Goal: Transaction & Acquisition: Purchase product/service

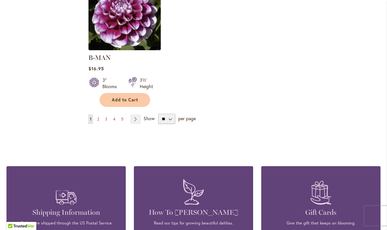
scroll to position [859, 0]
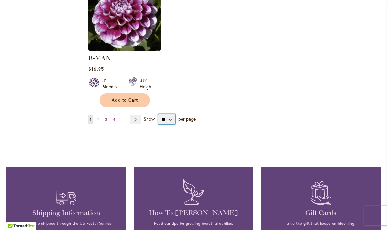
click at [172, 114] on select "** ** ** **" at bounding box center [166, 119] width 17 height 10
select select "**"
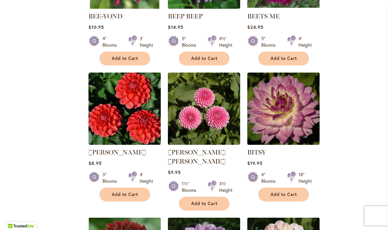
scroll to position [1445, 0]
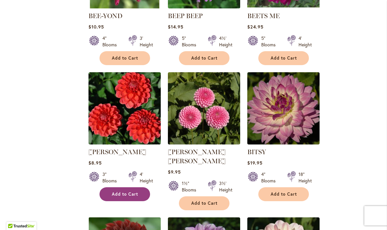
click at [128, 191] on span "Add to Cart" at bounding box center [125, 194] width 27 height 6
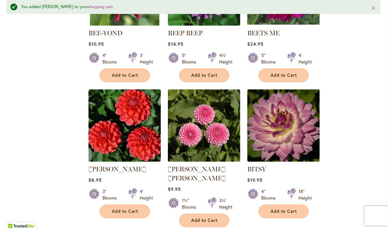
click at [211, 197] on div at bounding box center [212, 203] width 8 height 13
click at [208, 218] on span "Add to Cart" at bounding box center [204, 221] width 27 height 6
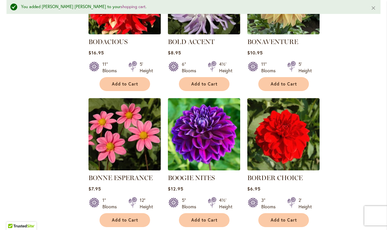
scroll to position [1990, 0]
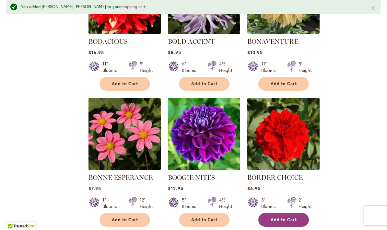
click at [295, 217] on span "Add to Cart" at bounding box center [283, 220] width 27 height 6
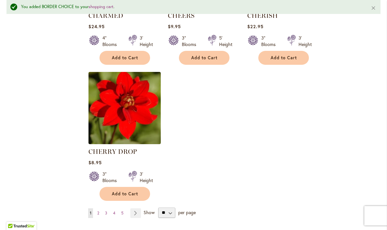
scroll to position [2977, 0]
click at [100, 208] on link "Page 2" at bounding box center [98, 213] width 5 height 10
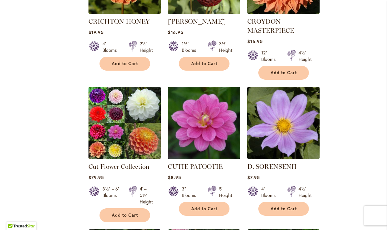
scroll to position [914, 0]
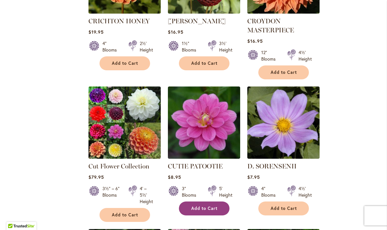
click at [211, 206] on span "Add to Cart" at bounding box center [204, 209] width 27 height 6
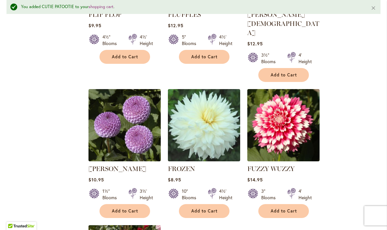
scroll to position [2892, 0]
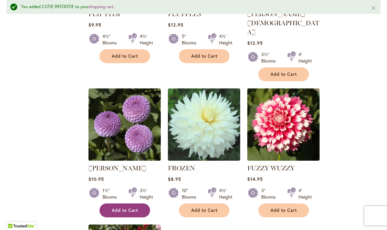
click at [135, 208] on span "Add to Cart" at bounding box center [125, 211] width 27 height 6
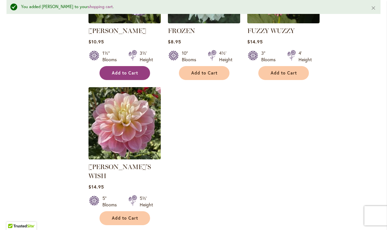
scroll to position [3029, 0]
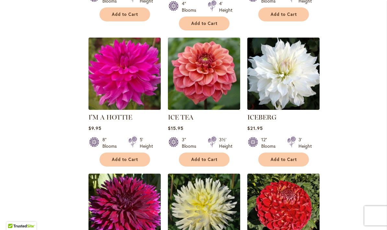
scroll to position [2231, 0]
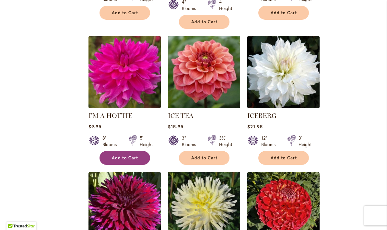
click at [130, 155] on span "Add to Cart" at bounding box center [125, 158] width 27 height 6
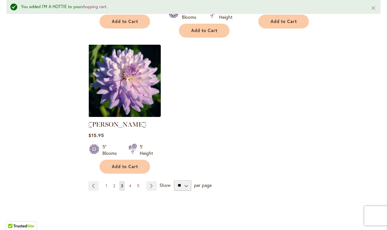
scroll to position [3082, 0]
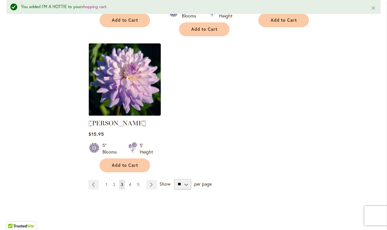
click at [132, 180] on link "Page 4" at bounding box center [130, 185] width 6 height 10
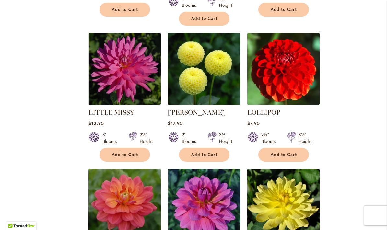
scroll to position [1231, 0]
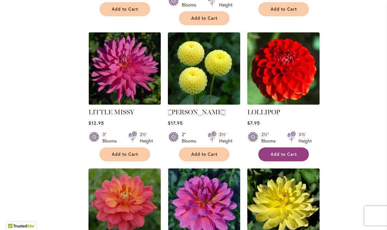
click at [282, 152] on span "Add to Cart" at bounding box center [283, 155] width 27 height 6
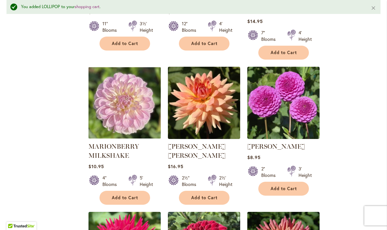
scroll to position [2049, 0]
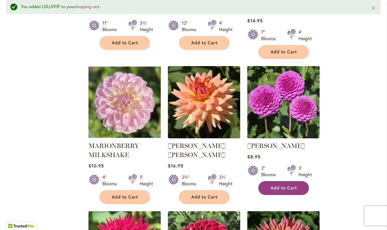
click at [292, 185] on span "Add to Cart" at bounding box center [283, 188] width 27 height 6
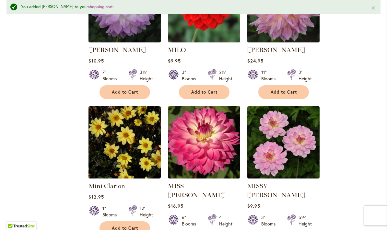
scroll to position [2566, 0]
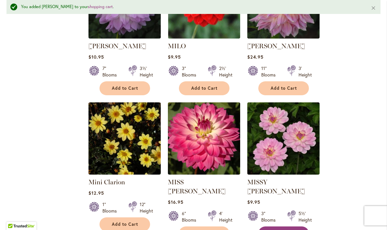
click at [294, 230] on span "Add to Cart" at bounding box center [283, 234] width 27 height 6
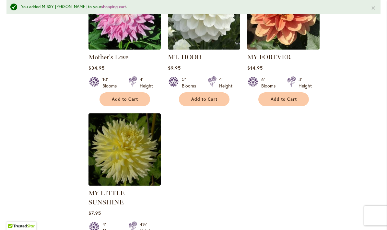
scroll to position [2983, 0]
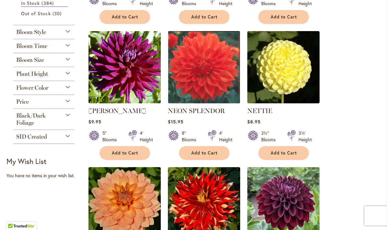
scroll to position [253, 0]
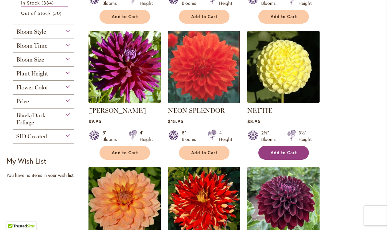
click at [297, 151] on button "Add to Cart" at bounding box center [283, 153] width 51 height 14
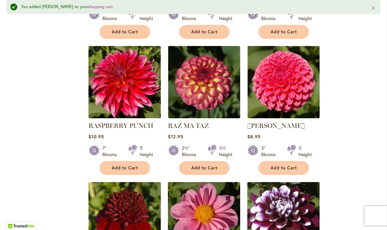
scroll to position [2341, 0]
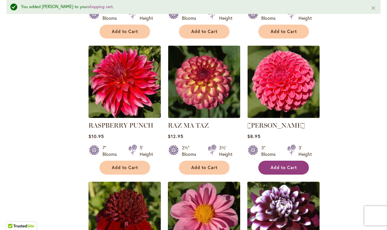
click at [293, 161] on button "Add to Cart" at bounding box center [283, 168] width 51 height 14
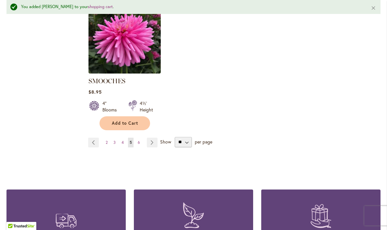
scroll to position [3075, 0]
click at [141, 137] on link "Page 6" at bounding box center [139, 142] width 6 height 10
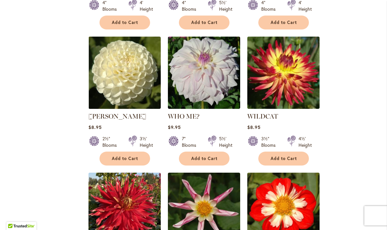
scroll to position [2306, 0]
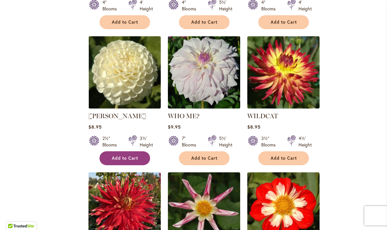
click at [123, 155] on span "Add to Cart" at bounding box center [125, 158] width 27 height 6
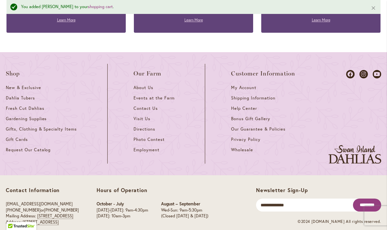
scroll to position [3274, 0]
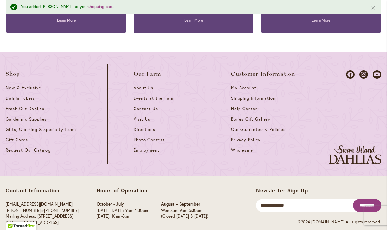
click at [373, 6] on button "Close" at bounding box center [373, 8] width 14 height 16
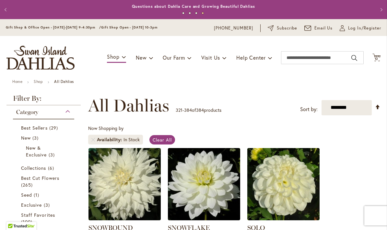
scroll to position [0, 0]
click at [377, 51] on div "Toggle Nav Shop Dahlia Tubers Collections Fresh Cut Dahlias Gardening Supplies …" at bounding box center [193, 57] width 387 height 43
click at [378, 55] on icon "Cart .cls-1 { fill: #231f20; }" at bounding box center [376, 57] width 8 height 8
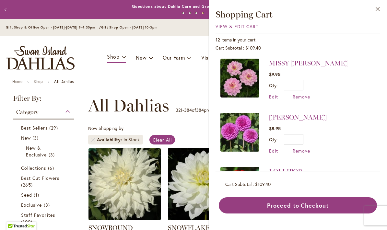
scroll to position [164, 0]
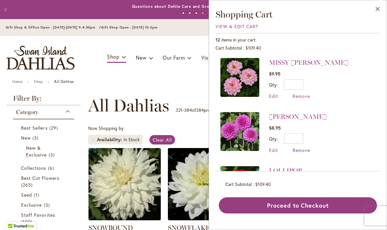
click at [306, 147] on span "Remove" at bounding box center [300, 150] width 17 height 6
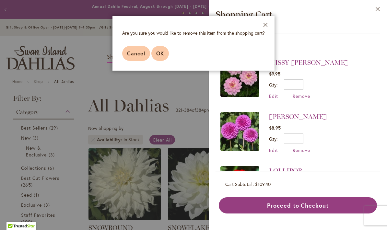
click at [163, 53] on span "OK" at bounding box center [160, 53] width 8 height 7
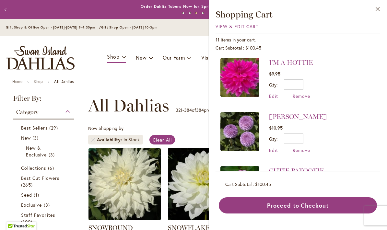
scroll to position [279, 0]
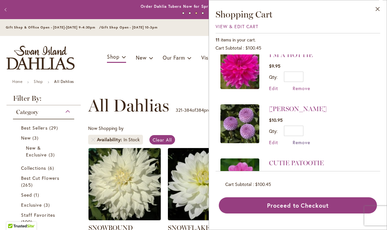
click at [307, 140] on span "Remove" at bounding box center [300, 142] width 17 height 6
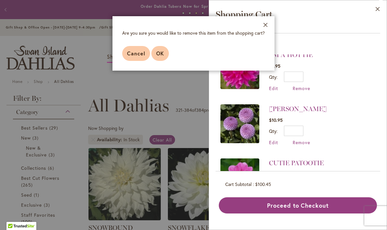
click at [165, 55] on button "OK" at bounding box center [159, 53] width 17 height 15
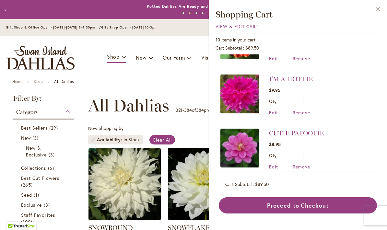
scroll to position [256, 0]
click at [306, 112] on span "Remove" at bounding box center [300, 112] width 17 height 6
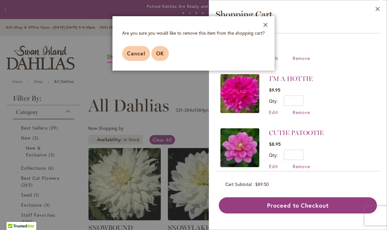
click at [166, 53] on button "OK" at bounding box center [159, 53] width 17 height 15
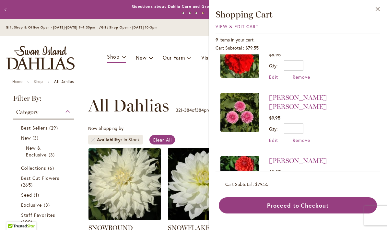
scroll to position [345, 0]
click at [308, 191] on span "Remove" at bounding box center [300, 194] width 17 height 6
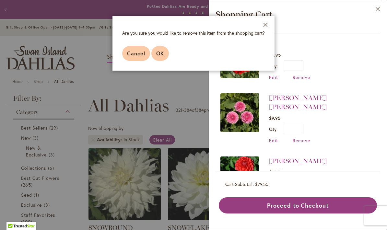
click at [165, 56] on button "OK" at bounding box center [159, 53] width 17 height 15
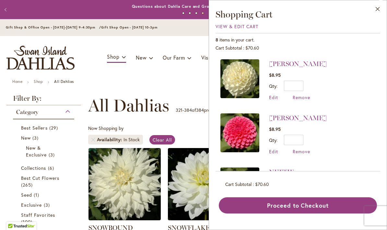
scroll to position [0, 0]
click at [190, 85] on ul "Home Shop All Dahlias" at bounding box center [193, 82] width 362 height 6
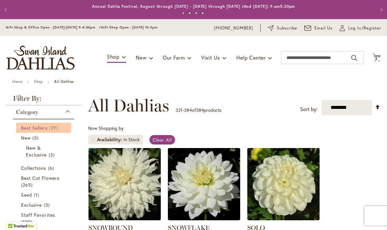
click at [43, 128] on span "Best Sellers" at bounding box center [34, 128] width 27 height 6
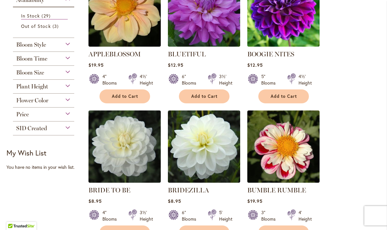
scroll to position [172, 0]
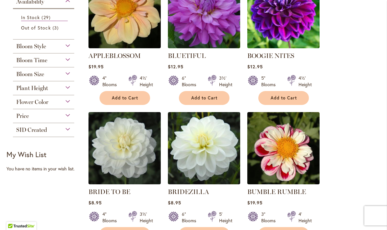
click at [68, 112] on div "Price" at bounding box center [43, 114] width 61 height 10
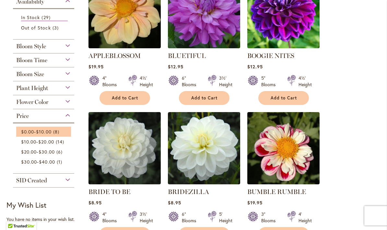
click at [53, 129] on li "$0.00 - $10.00 8 items" at bounding box center [43, 132] width 55 height 10
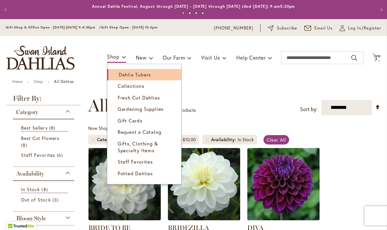
click at [124, 70] on link "Dahlia Tubers" at bounding box center [144, 74] width 74 height 11
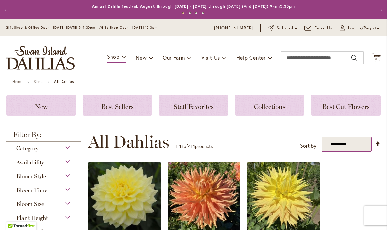
click at [366, 139] on select "**********" at bounding box center [346, 144] width 50 height 15
select select "*****"
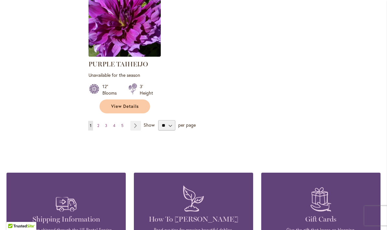
scroll to position [876, 0]
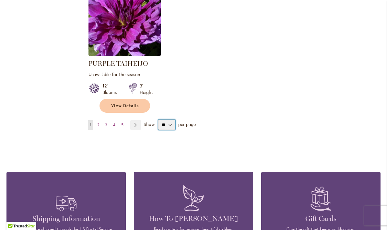
click at [173, 120] on select "** ** ** **" at bounding box center [166, 125] width 17 height 10
select select "**"
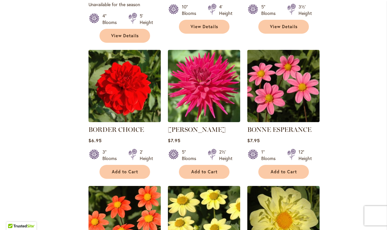
scroll to position [1509, 0]
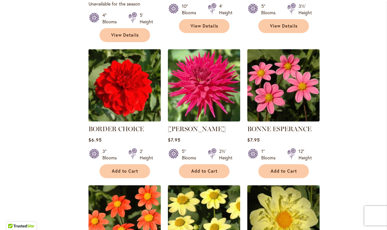
click at [130, 63] on img at bounding box center [124, 86] width 76 height 76
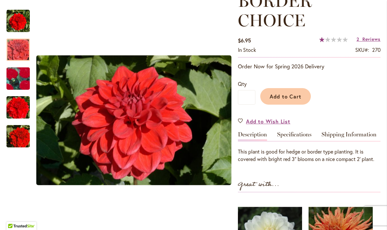
scroll to position [106, 0]
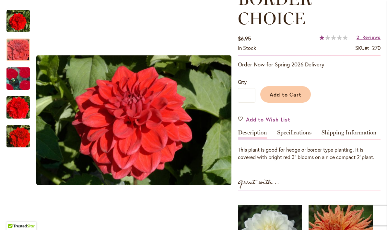
click at [25, 82] on img "BORDER CHOICE" at bounding box center [18, 78] width 46 height 45
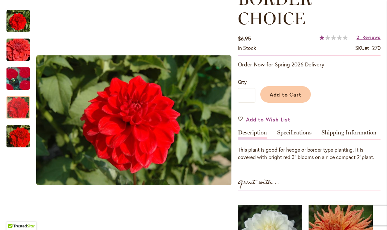
click at [28, 110] on img "BORDER CHOICE" at bounding box center [18, 107] width 47 height 31
click at [28, 143] on img "BORDER CHOICE" at bounding box center [18, 136] width 47 height 31
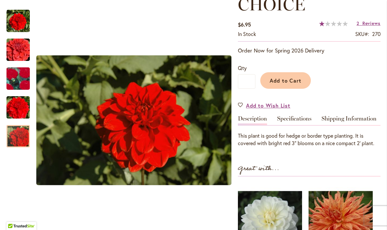
scroll to position [117, 0]
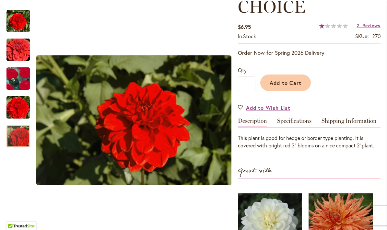
click at [25, 80] on img "BORDER CHOICE" at bounding box center [18, 78] width 46 height 45
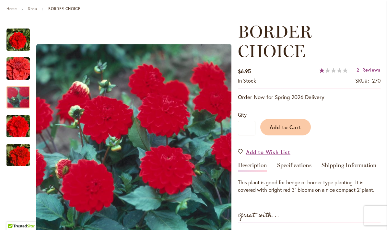
scroll to position [72, 0]
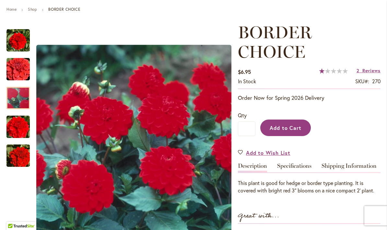
click at [295, 124] on span "Add to Cart" at bounding box center [285, 127] width 32 height 7
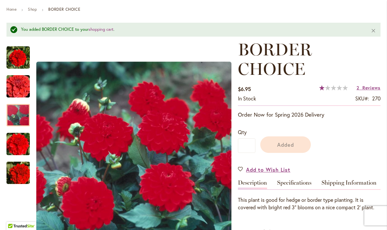
click at [372, 71] on h1 "BORDER CHOICE" at bounding box center [309, 59] width 142 height 39
click at [370, 89] on span "Reviews" at bounding box center [371, 88] width 18 height 6
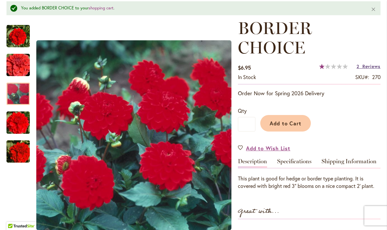
scroll to position [93, 0]
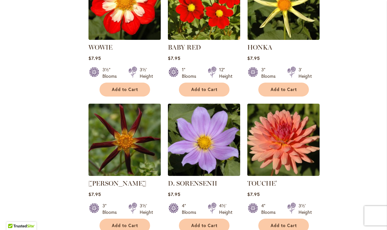
scroll to position [1862, 0]
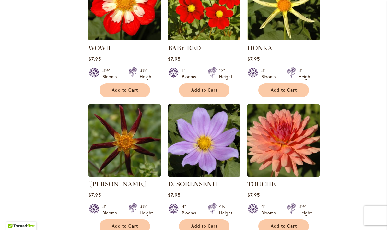
click at [297, 103] on img at bounding box center [283, 141] width 76 height 76
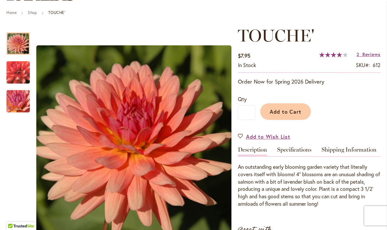
scroll to position [71, 0]
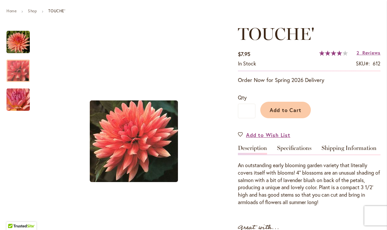
click at [27, 69] on img "TOUCHE'" at bounding box center [18, 70] width 47 height 43
click at [25, 98] on img "TOUCHE'" at bounding box center [18, 99] width 47 height 35
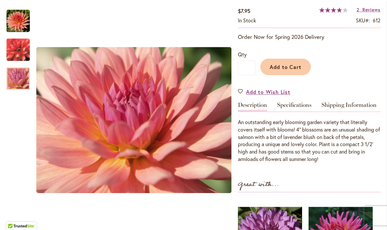
scroll to position [72, 0]
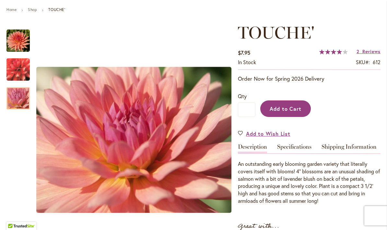
click at [292, 110] on span "Add to Cart" at bounding box center [285, 108] width 32 height 7
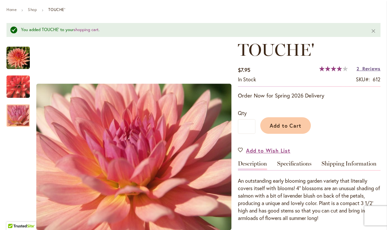
click at [368, 71] on span "Reviews" at bounding box center [371, 68] width 18 height 6
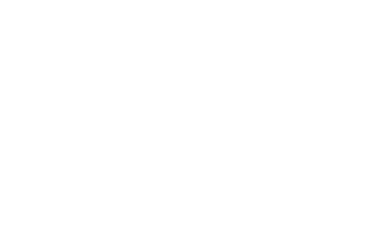
scroll to position [603, 0]
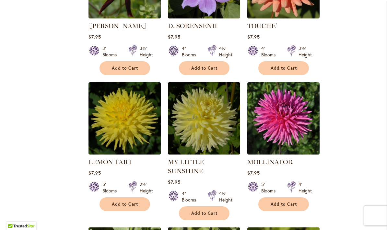
scroll to position [2020, 0]
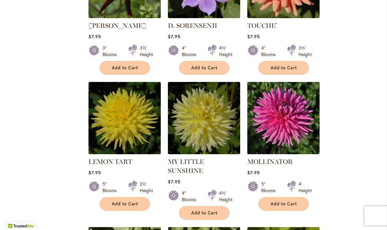
click at [297, 80] on img at bounding box center [283, 118] width 76 height 76
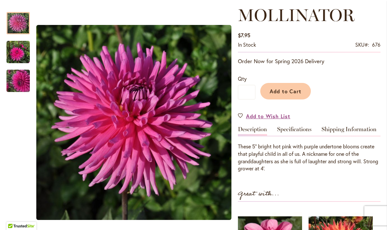
scroll to position [90, 0]
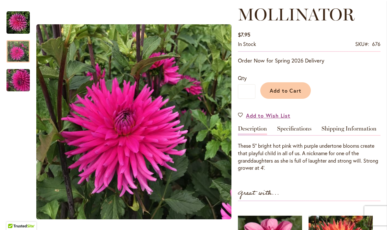
click at [11, 50] on img "MOLLINATOR" at bounding box center [17, 51] width 23 height 23
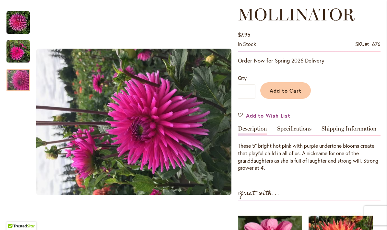
click at [15, 84] on img "MOLLINATOR" at bounding box center [18, 80] width 47 height 35
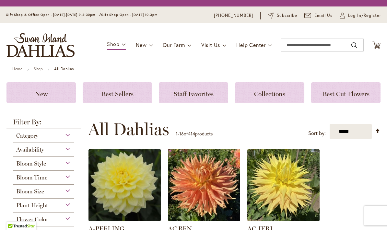
select select "*****"
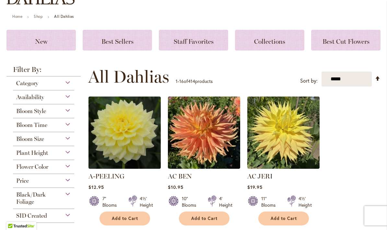
scroll to position [65, 0]
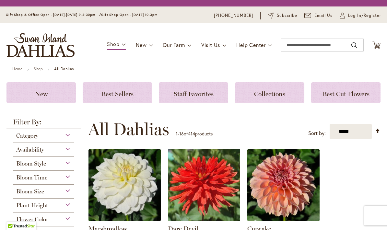
select select "**"
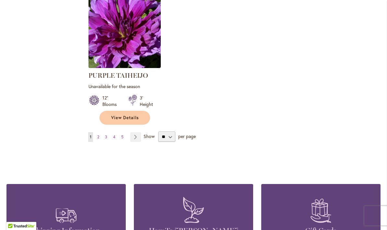
scroll to position [864, 0]
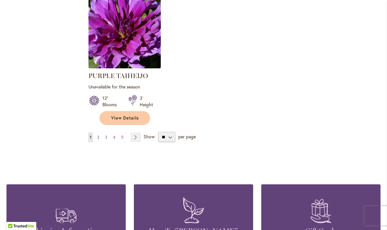
click at [100, 132] on link "Page 2" at bounding box center [98, 137] width 5 height 10
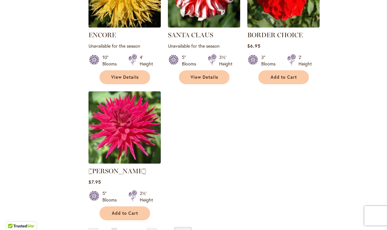
scroll to position [769, 0]
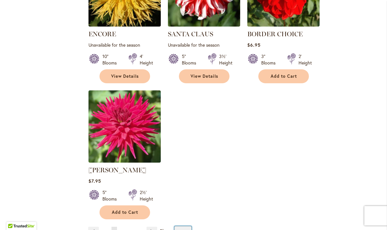
click at [187, 226] on select "** ** ** **" at bounding box center [182, 231] width 17 height 10
select select "**"
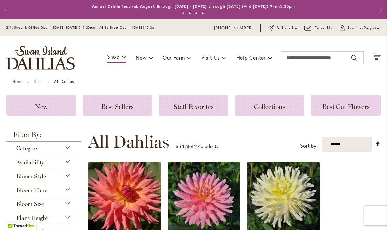
click at [379, 61] on icon at bounding box center [376, 57] width 8 height 8
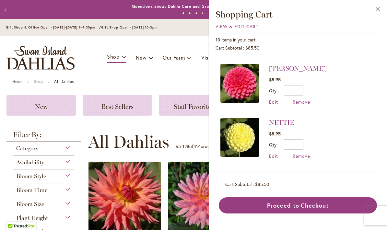
scroll to position [102, 0]
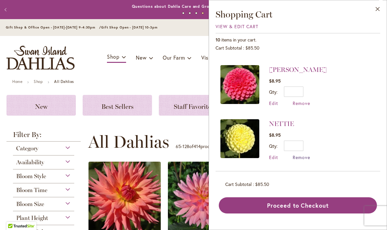
click at [303, 159] on span "Remove" at bounding box center [300, 157] width 17 height 6
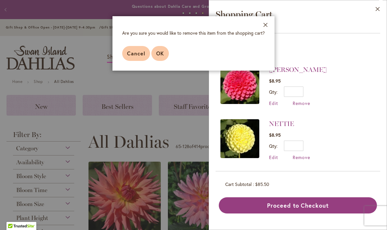
click at [167, 54] on button "OK" at bounding box center [159, 53] width 17 height 15
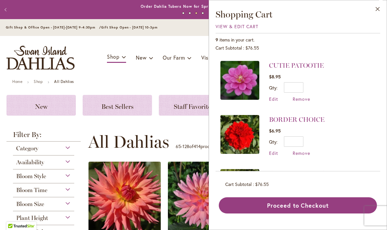
scroll to position [271, 0]
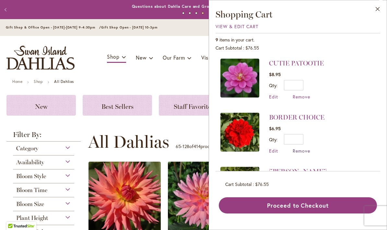
click at [305, 148] on span "Remove" at bounding box center [300, 151] width 17 height 6
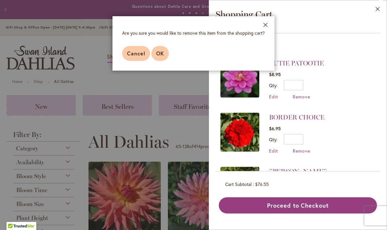
click at [164, 55] on button "OK" at bounding box center [159, 53] width 17 height 15
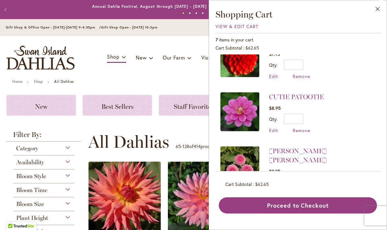
scroll to position [237, 0]
click at [384, 8] on button "Close" at bounding box center [378, 10] width 18 height 20
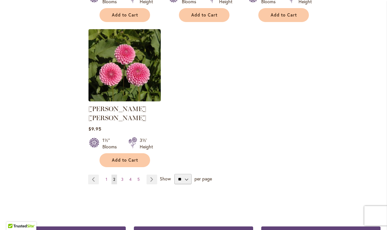
scroll to position [3052, 0]
click at [128, 175] on link "Page 4" at bounding box center [131, 180] width 6 height 10
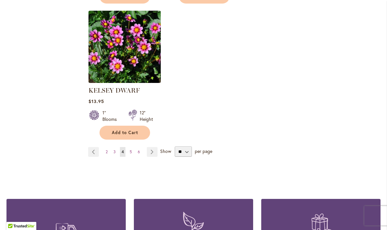
scroll to position [3063, 0]
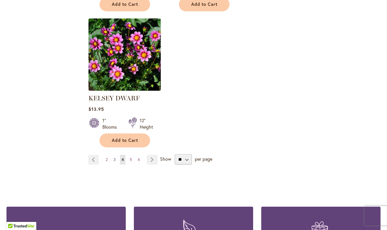
click at [117, 155] on link "Page 3" at bounding box center [115, 160] width 6 height 10
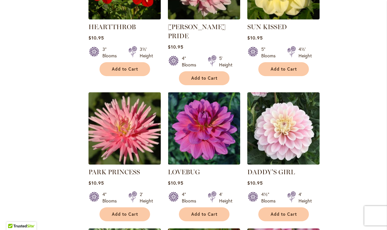
scroll to position [1738, 0]
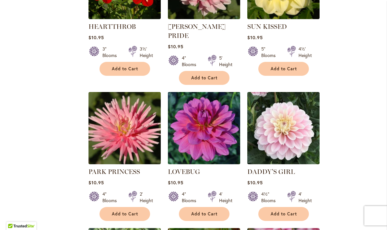
click at [214, 131] on img at bounding box center [204, 128] width 76 height 76
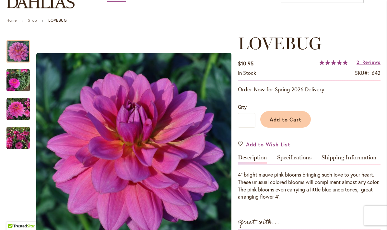
scroll to position [70, 0]
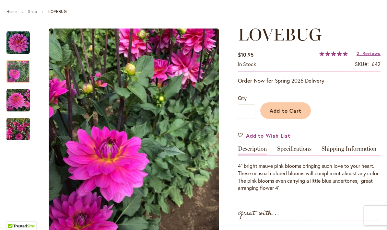
click at [21, 68] on img "LOVEBUG" at bounding box center [17, 71] width 23 height 31
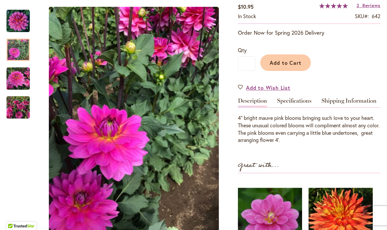
scroll to position [120, 0]
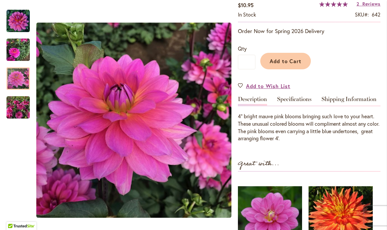
click at [19, 79] on img "LOVEBUG" at bounding box center [17, 78] width 23 height 23
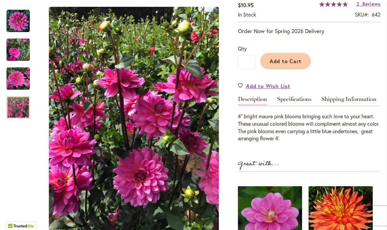
click at [17, 106] on img "LOVEBUG" at bounding box center [17, 107] width 23 height 31
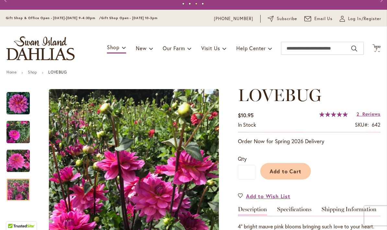
scroll to position [9, 0]
click at [372, 114] on span "Reviews" at bounding box center [371, 114] width 18 height 6
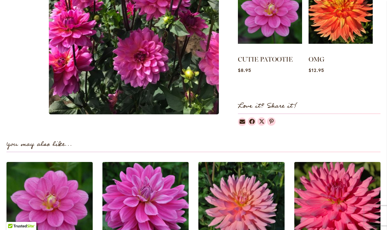
scroll to position [326, 0]
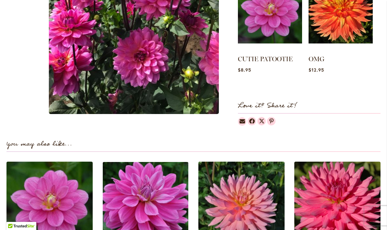
click at [152, 198] on img at bounding box center [145, 205] width 90 height 90
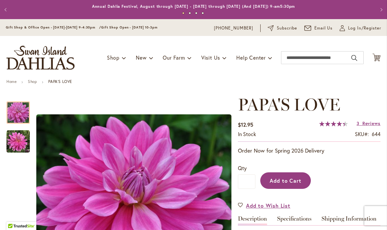
click at [289, 177] on span "Add to Cart" at bounding box center [285, 180] width 32 height 7
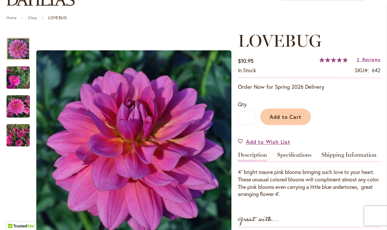
scroll to position [62, 0]
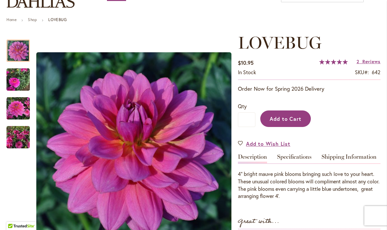
click at [292, 118] on span "Add to Cart" at bounding box center [285, 118] width 32 height 7
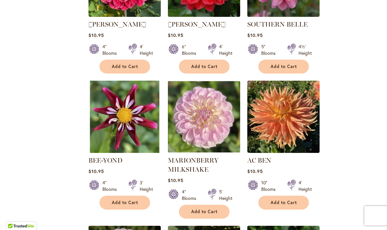
scroll to position [2022, 0]
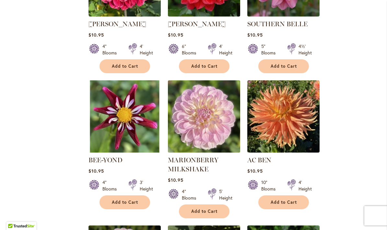
click at [207, 97] on img at bounding box center [204, 117] width 76 height 76
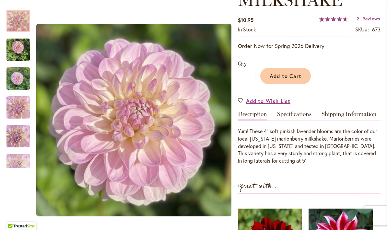
scroll to position [124, 0]
click at [17, 48] on img "MARIONBERRY MILKSHAKE" at bounding box center [17, 49] width 23 height 31
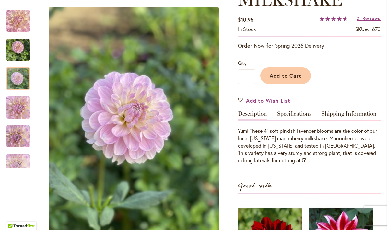
click at [22, 74] on div at bounding box center [17, 78] width 23 height 22
click at [16, 106] on img "MARIONBERRY MILKSHAKE" at bounding box center [18, 107] width 47 height 26
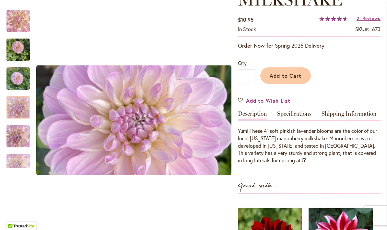
click at [17, 133] on img "MARIONBERRY MILKSHAKE" at bounding box center [17, 136] width 23 height 31
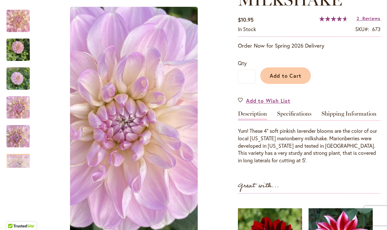
click at [19, 158] on div at bounding box center [17, 165] width 23 height 22
click at [366, 21] on span "Reviews" at bounding box center [371, 18] width 18 height 6
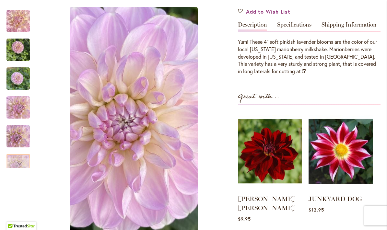
scroll to position [211, 0]
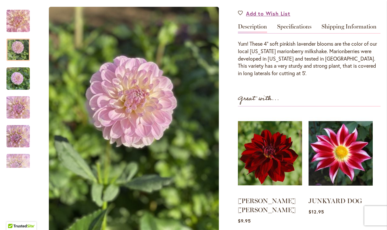
click at [26, 50] on img "MARIONBERRY MILKSHAKE" at bounding box center [17, 49] width 23 height 31
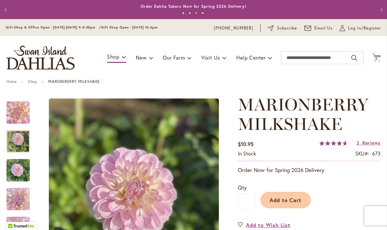
scroll to position [0, 0]
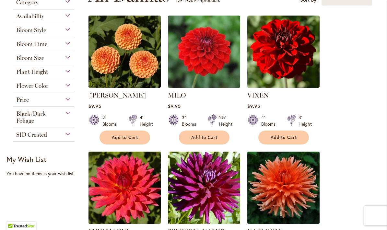
scroll to position [146, 0]
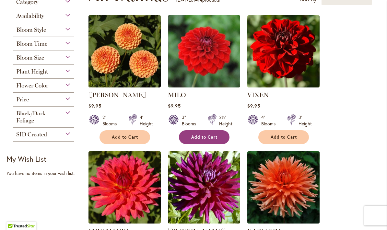
click at [206, 137] on span "Add to Cart" at bounding box center [204, 137] width 27 height 6
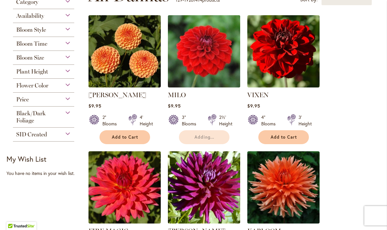
click at [212, 64] on img at bounding box center [204, 52] width 76 height 76
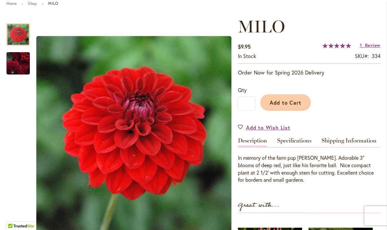
scroll to position [79, 0]
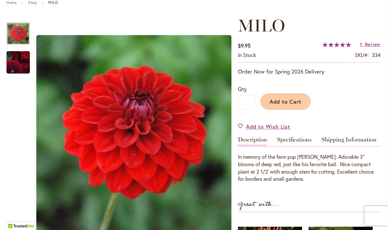
click at [21, 62] on img "MILO" at bounding box center [18, 62] width 47 height 39
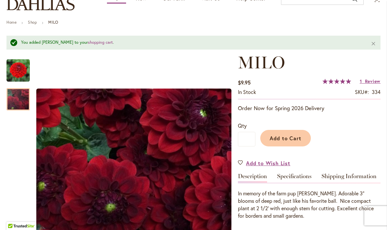
scroll to position [49, 0]
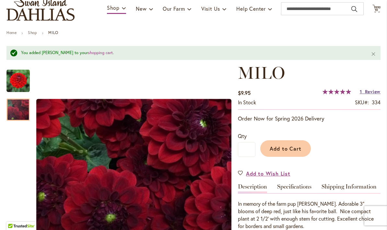
click at [372, 89] on span "Review" at bounding box center [373, 91] width 16 height 6
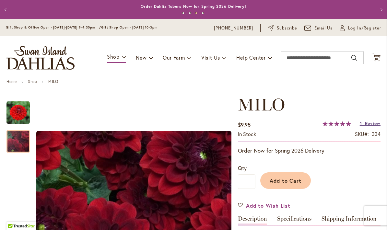
scroll to position [0, 0]
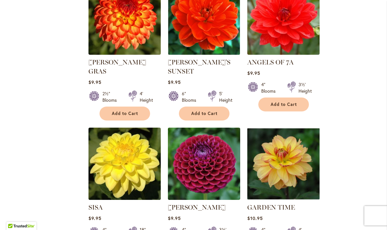
scroll to position [1280, 0]
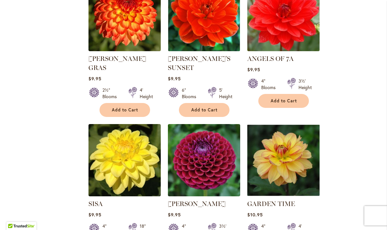
click at [300, 34] on img at bounding box center [283, 15] width 76 height 76
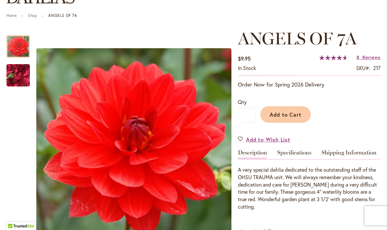
scroll to position [65, 0]
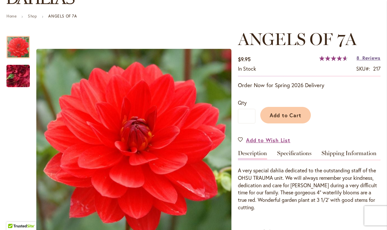
click at [372, 55] on span "Reviews" at bounding box center [371, 58] width 18 height 6
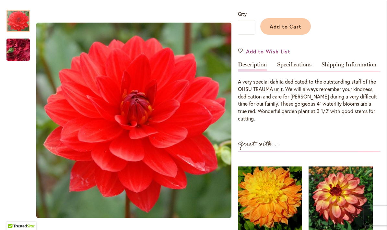
scroll to position [154, 0]
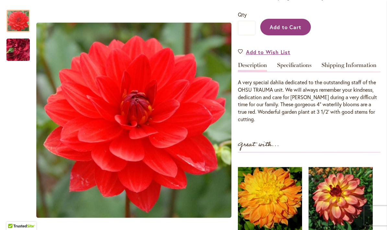
click at [293, 26] on span "Add to Cart" at bounding box center [285, 27] width 32 height 7
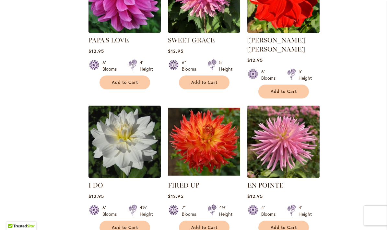
scroll to position [881, 0]
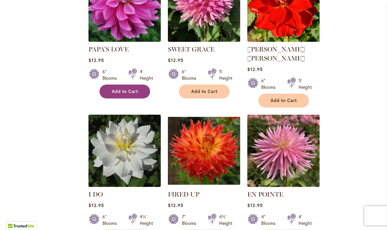
click at [127, 92] on span "Add to Cart" at bounding box center [125, 92] width 27 height 6
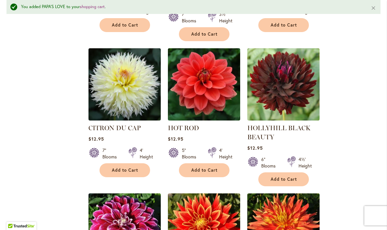
scroll to position [1794, 0]
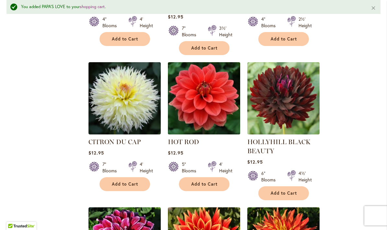
click at [210, 77] on img at bounding box center [204, 98] width 76 height 76
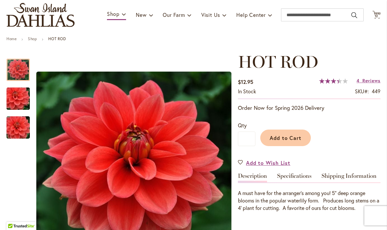
scroll to position [43, 0]
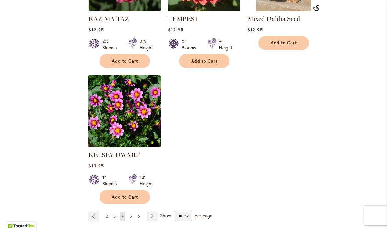
scroll to position [3004, 0]
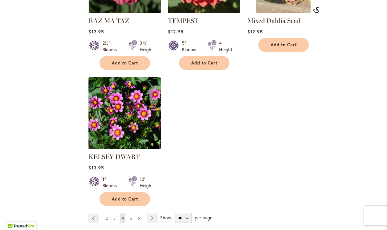
click at [133, 213] on link "Page 5" at bounding box center [131, 218] width 6 height 10
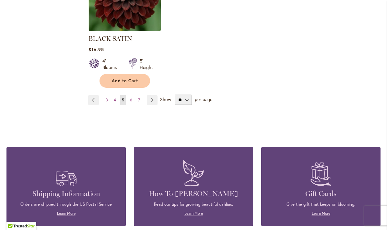
scroll to position [3143, 0]
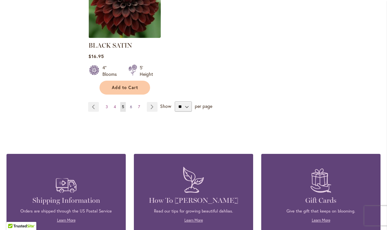
click at [132, 102] on link "Page 6" at bounding box center [131, 107] width 6 height 10
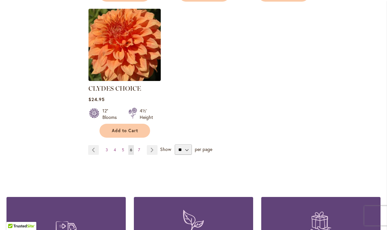
scroll to position [3019, 0]
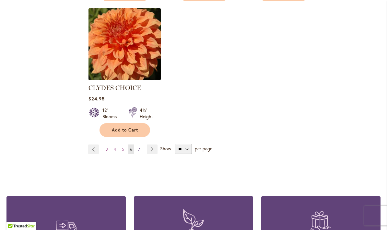
click at [140, 144] on link "Page 7" at bounding box center [138, 149] width 5 height 10
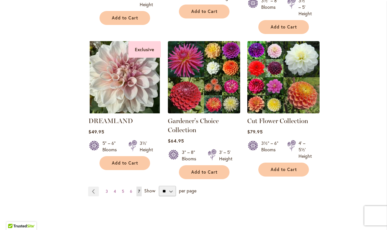
scroll to position [1392, 0]
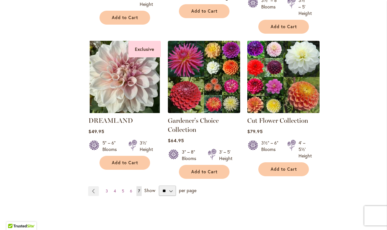
click at [303, 85] on img at bounding box center [283, 77] width 76 height 76
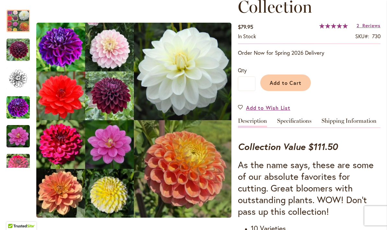
scroll to position [117, 0]
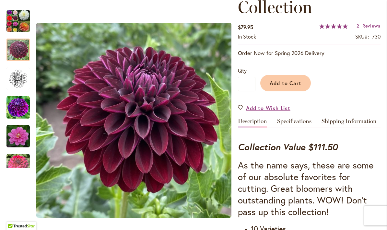
click at [20, 48] on img "Cut Flower Collection" at bounding box center [17, 49] width 23 height 23
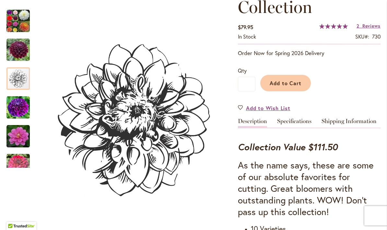
click at [16, 75] on img "Cut Flower Collection" at bounding box center [17, 78] width 23 height 23
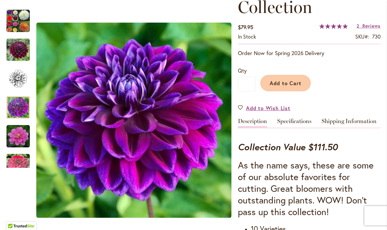
click at [15, 104] on img "Cut Flower Collection" at bounding box center [17, 107] width 23 height 23
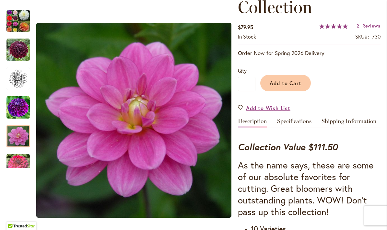
click at [16, 130] on div at bounding box center [17, 136] width 23 height 22
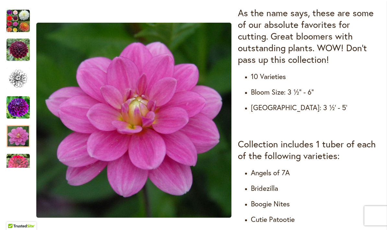
scroll to position [271, 0]
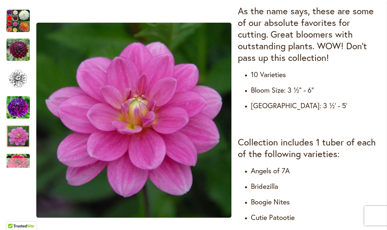
click at [23, 160] on div "Next" at bounding box center [17, 163] width 23 height 10
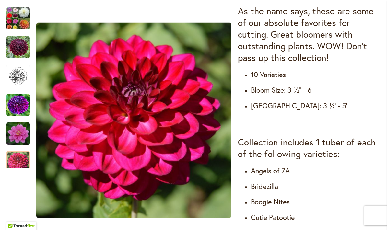
click at [17, 87] on div "Cut Flower Collection" at bounding box center [21, 101] width 30 height 29
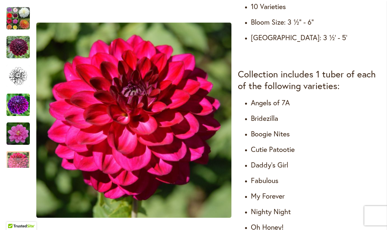
scroll to position [340, 0]
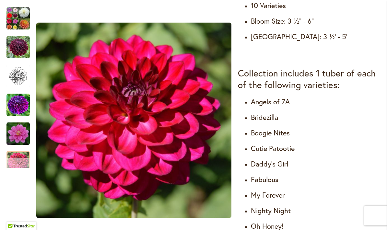
click at [16, 167] on div "Next" at bounding box center [18, 163] width 10 height 10
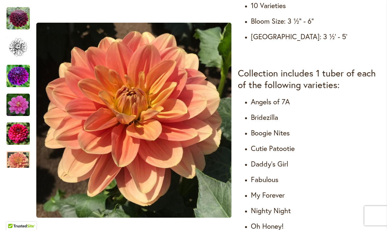
click at [16, 93] on img "Cut Flower Collection" at bounding box center [17, 104] width 23 height 23
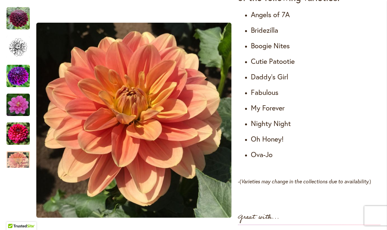
scroll to position [428, 0]
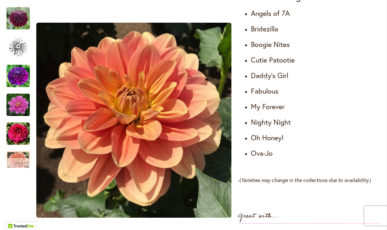
click at [15, 163] on div "Next" at bounding box center [18, 163] width 10 height 10
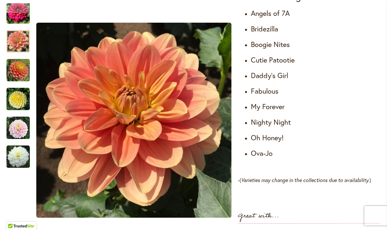
click at [12, 68] on img "Cut Flower Collection" at bounding box center [17, 70] width 23 height 23
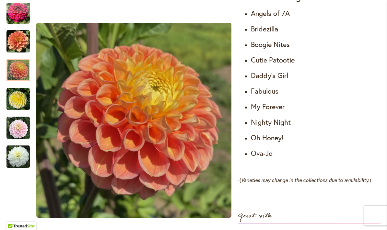
click at [15, 97] on img "Cut Flower Collection" at bounding box center [17, 98] width 23 height 23
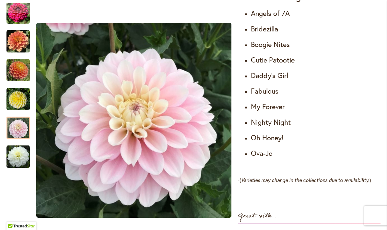
click at [13, 123] on div at bounding box center [17, 128] width 23 height 22
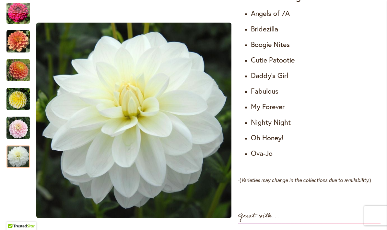
click at [14, 148] on div at bounding box center [17, 156] width 23 height 22
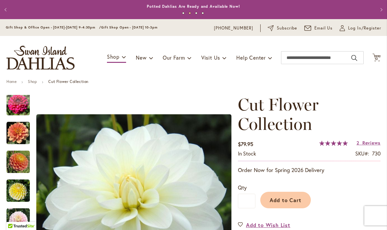
scroll to position [0, 0]
click at [20, 99] on div "Previous" at bounding box center [18, 100] width 10 height 10
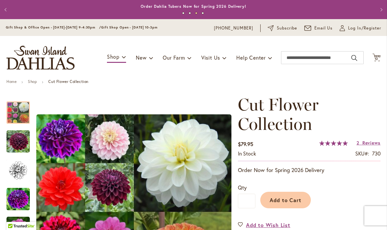
click at [15, 112] on img "CUT FLOWER COLLECTION" at bounding box center [17, 112] width 23 height 23
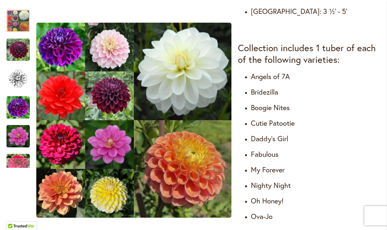
scroll to position [366, 0]
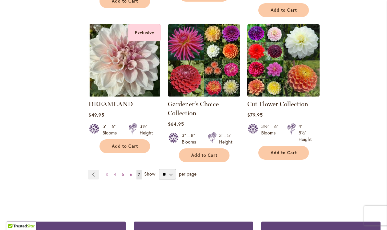
scroll to position [1408, 0]
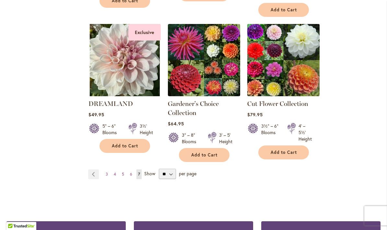
click at [293, 62] on img at bounding box center [283, 60] width 76 height 76
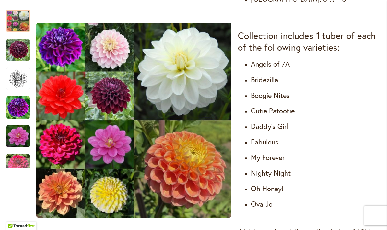
scroll to position [378, 0]
click at [298, 162] on h4 "My Forever" at bounding box center [316, 157] width 130 height 9
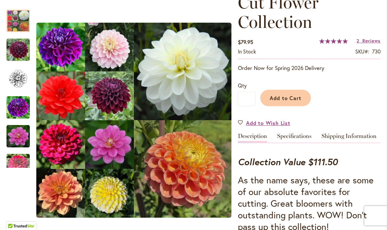
scroll to position [100, 0]
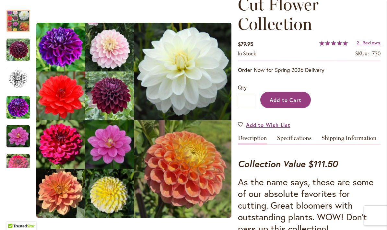
click at [294, 97] on span "Add to Cart" at bounding box center [285, 100] width 32 height 7
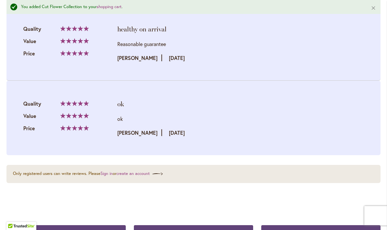
scroll to position [1069, 0]
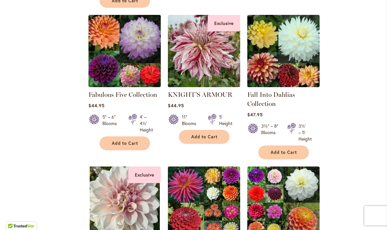
scroll to position [1267, 0]
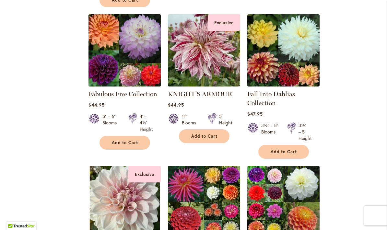
click at [117, 52] on img at bounding box center [124, 51] width 76 height 76
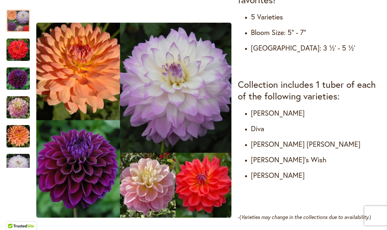
scroll to position [317, 0]
click at [15, 49] on img "COOPER BLAINE" at bounding box center [17, 49] width 23 height 23
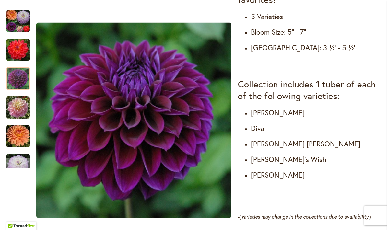
click at [14, 74] on div at bounding box center [17, 78] width 23 height 22
click at [18, 106] on img "GABBIE'S WISH" at bounding box center [17, 107] width 23 height 23
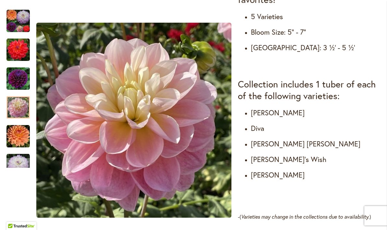
click at [20, 134] on img "GABRIELLE MARIE" at bounding box center [17, 136] width 23 height 23
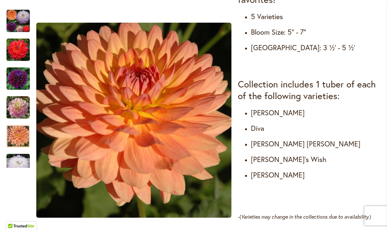
click at [17, 161] on div "Next" at bounding box center [18, 163] width 10 height 10
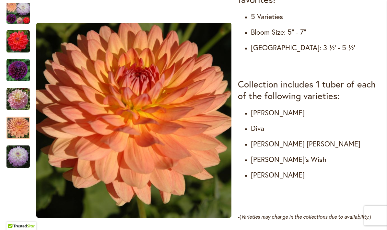
click at [18, 139] on div at bounding box center [17, 128] width 23 height 22
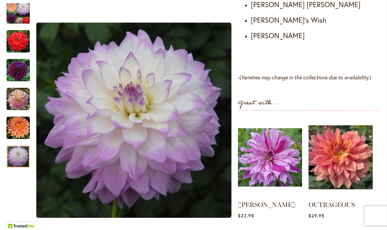
scroll to position [458, 0]
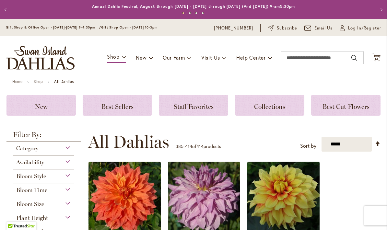
click at [25, 145] on span "Category" at bounding box center [27, 148] width 22 height 7
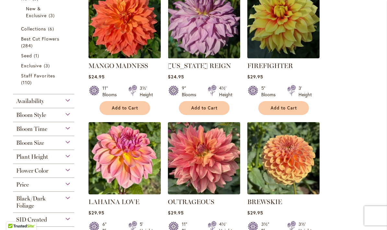
scroll to position [177, 0]
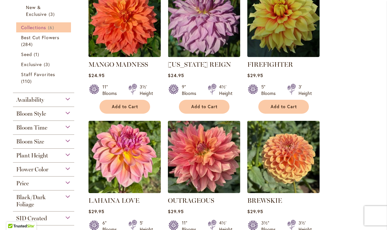
click at [39, 27] on span "Collections" at bounding box center [33, 27] width 25 height 6
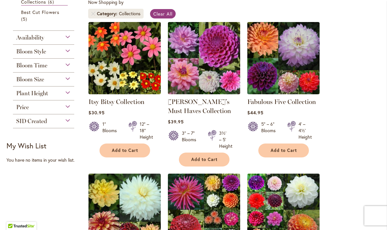
scroll to position [124, 0]
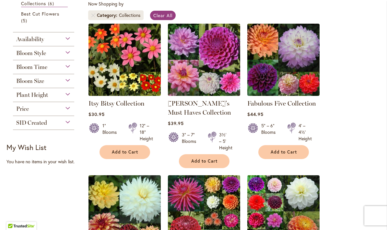
click at [63, 96] on div "Plant Height" at bounding box center [43, 93] width 61 height 10
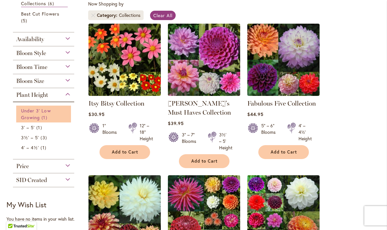
click at [35, 114] on span "Under 3' Low Growing" at bounding box center [36, 114] width 30 height 13
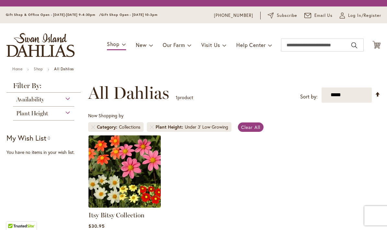
scroll to position [120, 0]
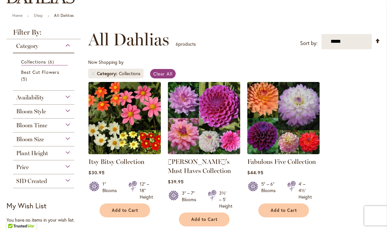
scroll to position [67, 0]
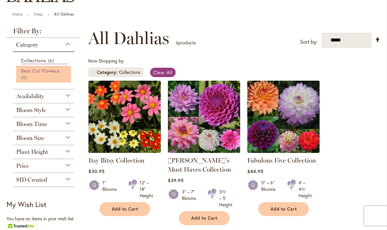
click at [34, 70] on span "Best Cut Flowers" at bounding box center [40, 71] width 38 height 6
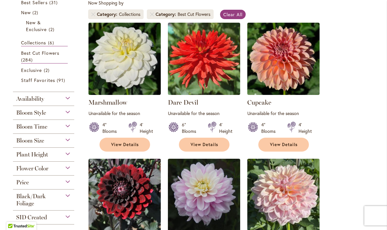
scroll to position [126, 0]
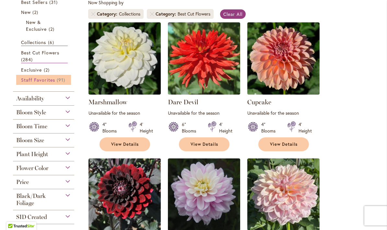
click at [47, 81] on span "Staff Favorites" at bounding box center [38, 80] width 34 height 6
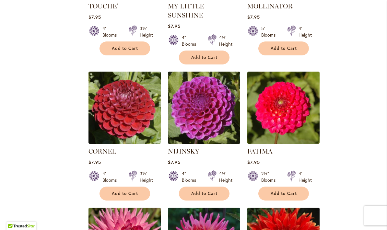
scroll to position [1347, 0]
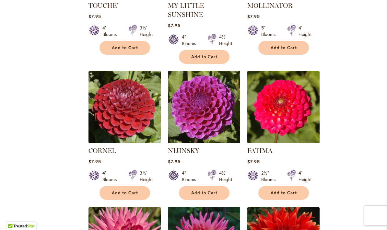
click at [288, 69] on img at bounding box center [283, 107] width 76 height 76
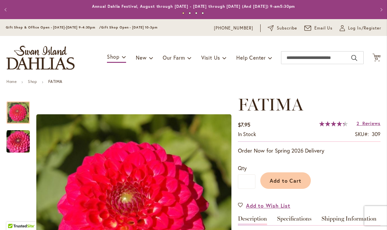
click at [20, 124] on div at bounding box center [17, 112] width 23 height 22
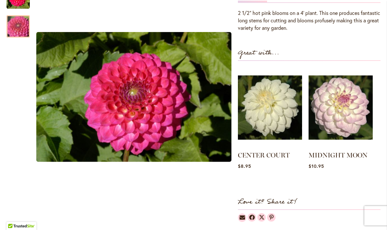
scroll to position [224, 0]
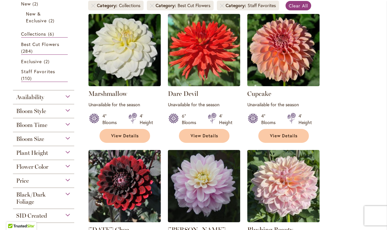
scroll to position [137, 0]
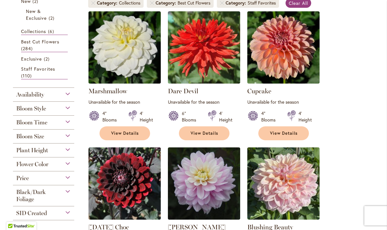
click at [63, 107] on div "Bloom Style" at bounding box center [43, 107] width 61 height 10
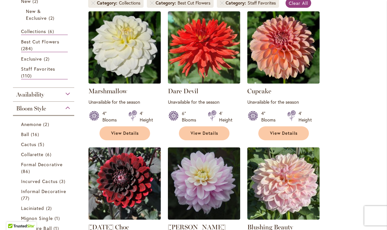
scroll to position [239, 0]
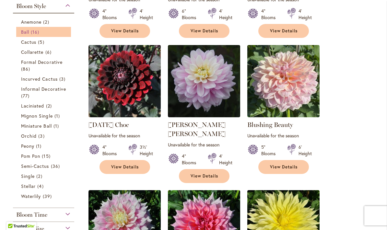
click at [21, 32] on span "Ball" at bounding box center [25, 32] width 8 height 6
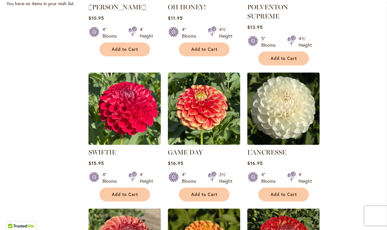
scroll to position [502, 0]
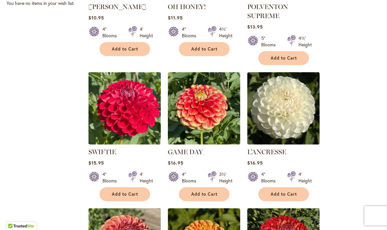
click at [121, 97] on img at bounding box center [124, 108] width 76 height 76
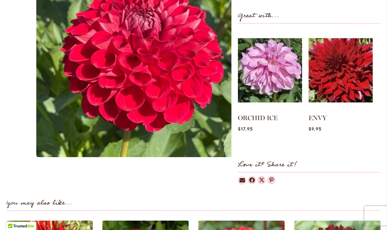
scroll to position [276, 0]
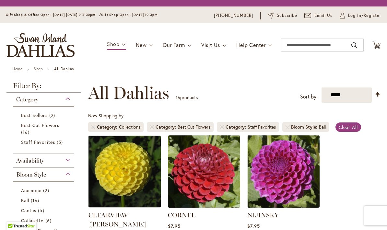
scroll to position [120, 0]
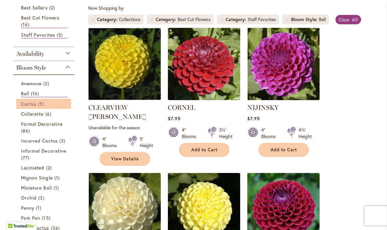
click at [28, 102] on span "Cactus" at bounding box center [28, 104] width 15 height 6
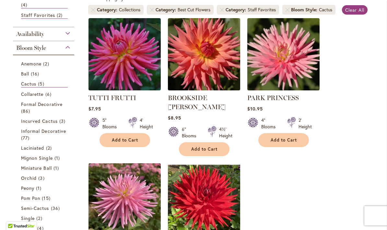
scroll to position [129, 0]
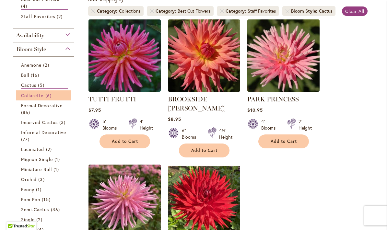
click at [33, 97] on span "Collarette" at bounding box center [32, 95] width 23 height 6
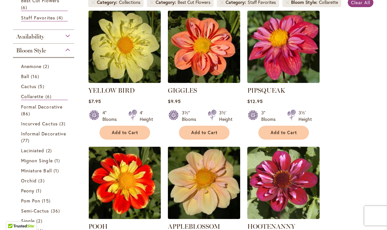
scroll to position [138, 0]
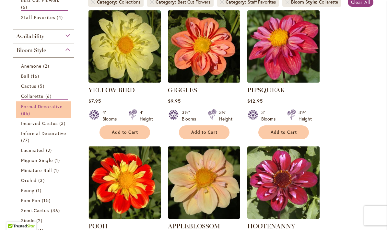
click at [35, 105] on span "Formal Decorative" at bounding box center [41, 106] width 41 height 6
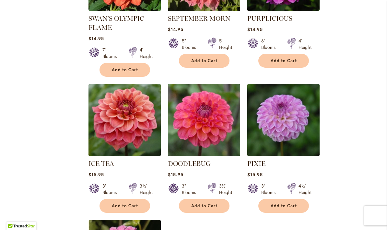
scroll to position [2874, 0]
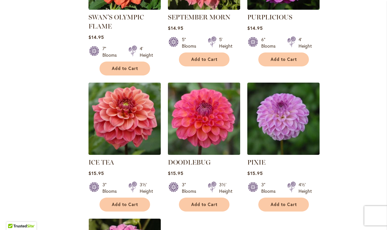
click at [213, 87] on img at bounding box center [204, 119] width 76 height 76
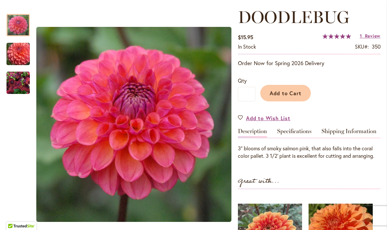
scroll to position [87, 0]
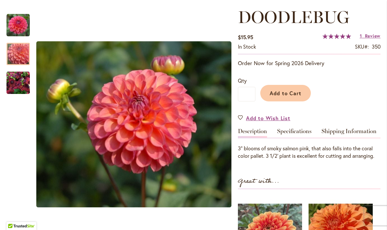
click at [25, 53] on img "DOODLEBUG" at bounding box center [18, 54] width 47 height 40
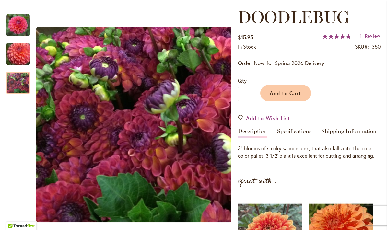
click at [24, 86] on img "DOODLEBUG" at bounding box center [17, 82] width 23 height 23
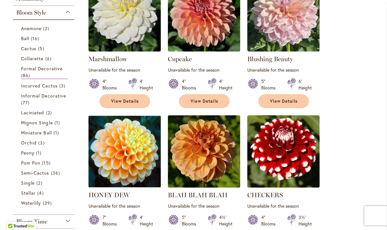
scroll to position [187, 0]
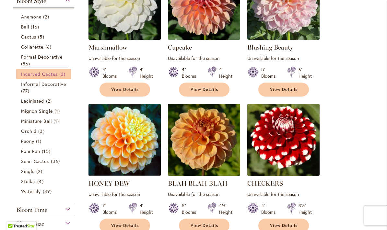
click at [52, 77] on span "Incurved Cactus" at bounding box center [39, 74] width 37 height 6
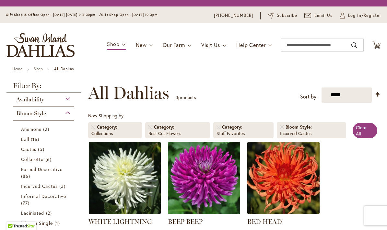
scroll to position [120, 0]
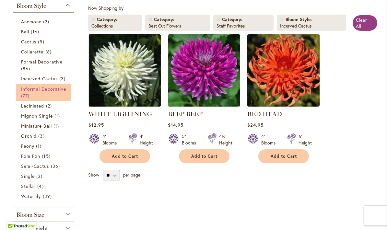
click at [51, 89] on span "Informal Decorative" at bounding box center [43, 89] width 45 height 6
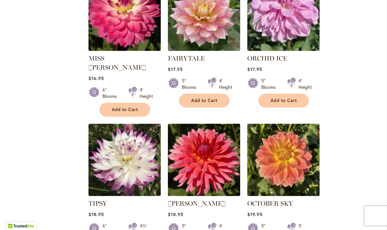
scroll to position [2821, 0]
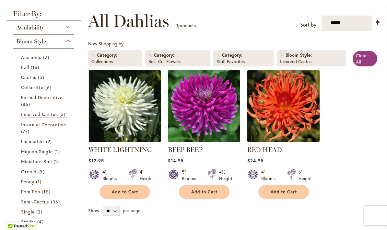
scroll to position [84, 0]
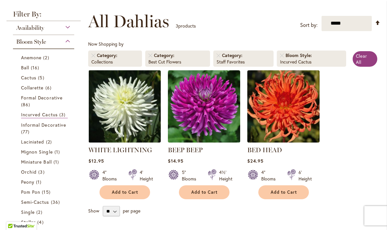
click at [290, 54] on span "Bloom Style" at bounding box center [299, 55] width 28 height 6
click at [282, 56] on link "Remove Bloom Style Incurved Cactus" at bounding box center [282, 55] width 4 height 4
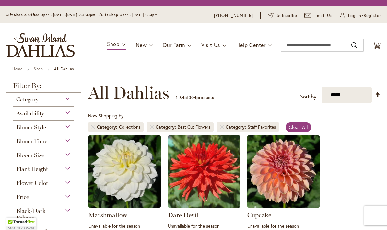
scroll to position [120, 0]
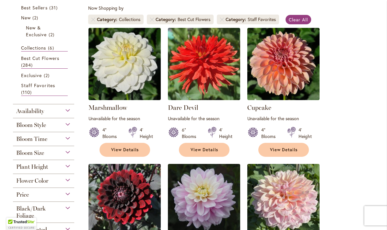
click at [227, 17] on span "Category" at bounding box center [236, 19] width 22 height 6
click at [223, 21] on link "Remove Category Staff Favorites" at bounding box center [222, 19] width 4 height 4
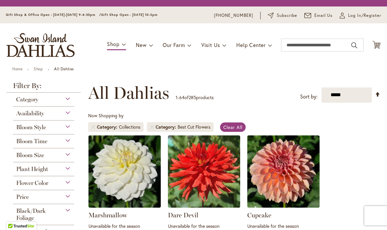
scroll to position [120, 0]
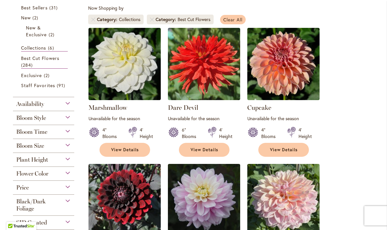
click at [233, 23] on link "Clear All" at bounding box center [233, 19] width 26 height 9
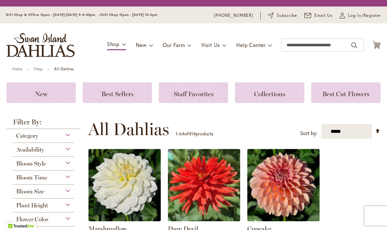
scroll to position [156, 0]
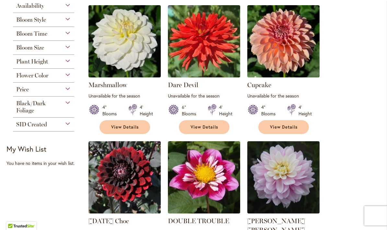
click at [23, 22] on span "Bloom Style" at bounding box center [31, 19] width 30 height 7
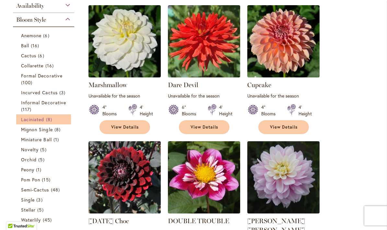
click at [35, 117] on link "Laciniated 8 items" at bounding box center [44, 119] width 47 height 7
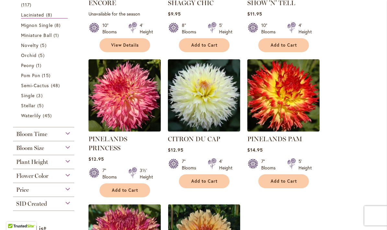
scroll to position [221, 0]
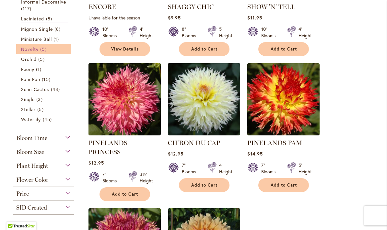
click at [29, 50] on span "Novelty" at bounding box center [29, 49] width 17 height 6
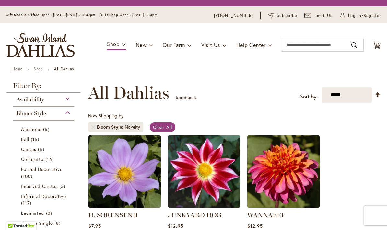
scroll to position [120, 0]
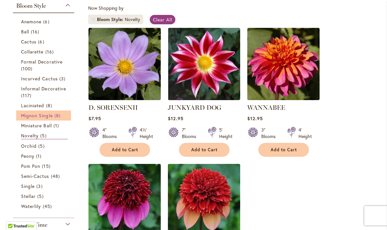
click at [44, 113] on span "Mignon Single" at bounding box center [37, 115] width 32 height 6
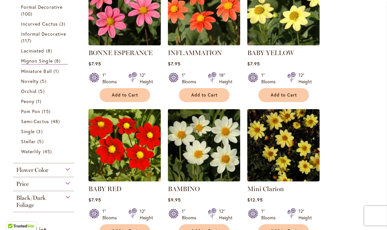
scroll to position [175, 0]
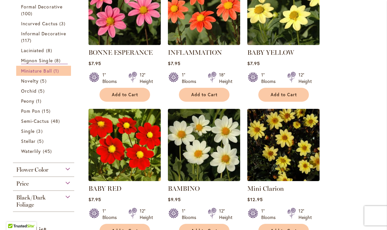
click at [35, 72] on span "Miniature Ball" at bounding box center [36, 71] width 31 height 6
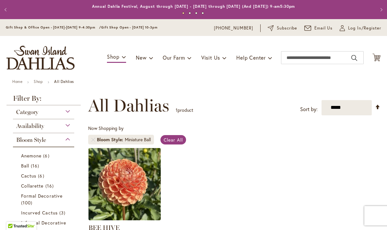
scroll to position [120, 0]
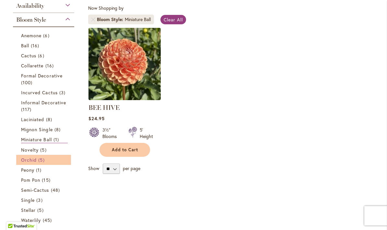
click at [30, 159] on span "Orchid" at bounding box center [29, 160] width 16 height 6
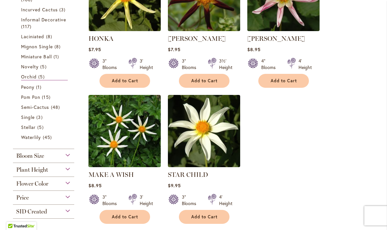
scroll to position [195, 0]
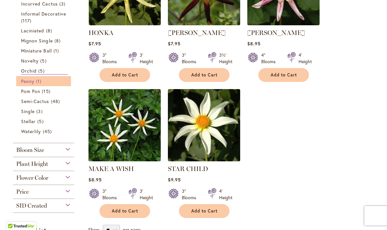
click at [25, 81] on span "Peony" at bounding box center [27, 81] width 13 height 6
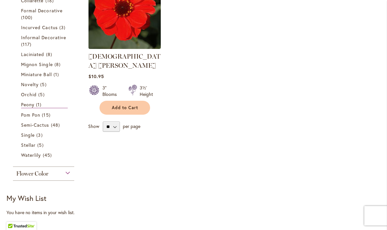
scroll to position [173, 0]
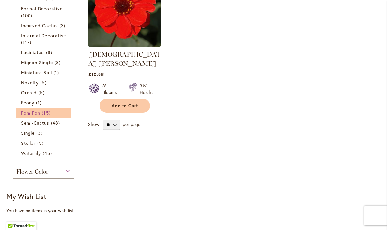
click at [31, 112] on span "Pom Pon" at bounding box center [30, 113] width 19 height 6
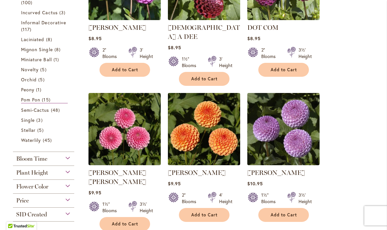
scroll to position [201, 0]
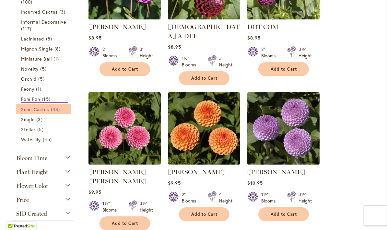
click at [40, 112] on span "Semi-Cactus" at bounding box center [35, 109] width 28 height 6
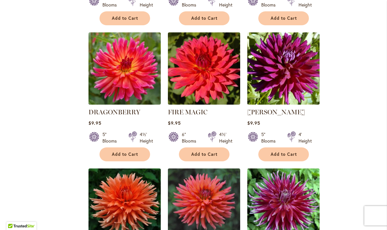
scroll to position [1083, 0]
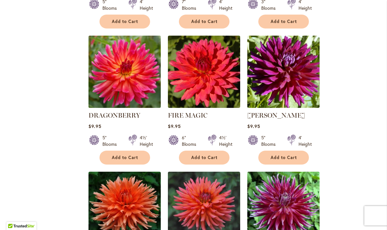
click at [133, 56] on img at bounding box center [124, 72] width 76 height 76
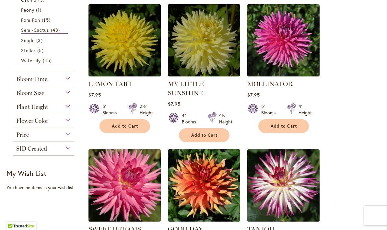
scroll to position [281, 0]
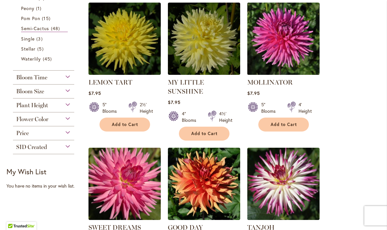
click at [290, 41] on img at bounding box center [283, 39] width 76 height 76
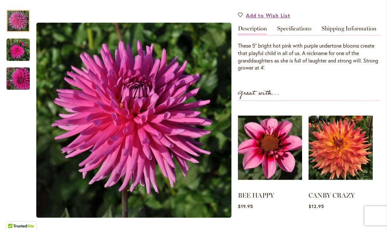
scroll to position [191, 0]
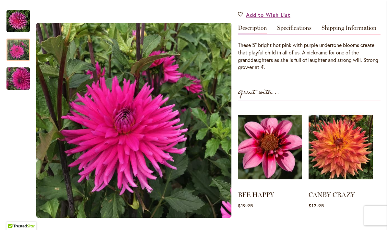
click at [22, 51] on img "MOLLINATOR" at bounding box center [17, 49] width 23 height 23
click at [21, 78] on img "MOLLINATOR" at bounding box center [18, 78] width 47 height 35
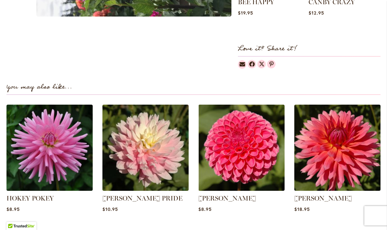
scroll to position [384, 0]
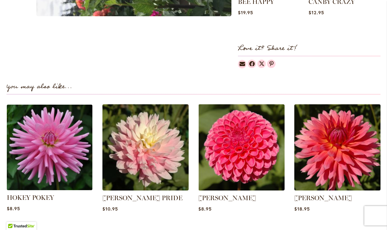
click at [46, 137] on img at bounding box center [50, 147] width 90 height 90
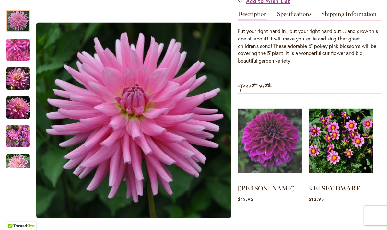
scroll to position [204, 0]
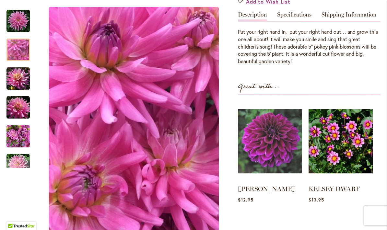
click at [16, 49] on img "HOKEY POKEY" at bounding box center [17, 49] width 23 height 31
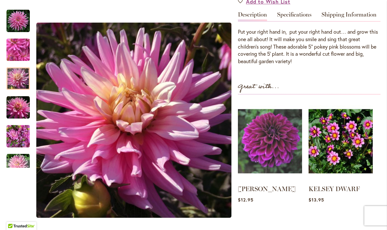
click at [15, 74] on div at bounding box center [17, 78] width 23 height 22
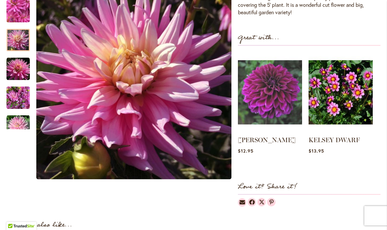
scroll to position [253, 0]
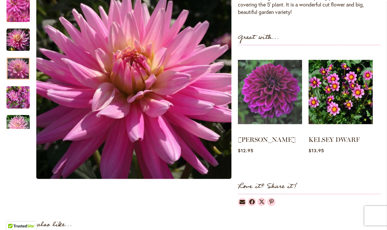
click at [14, 69] on img "HOKEY POKEY" at bounding box center [17, 68] width 23 height 23
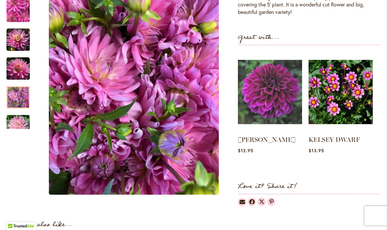
click at [16, 88] on div at bounding box center [17, 97] width 23 height 22
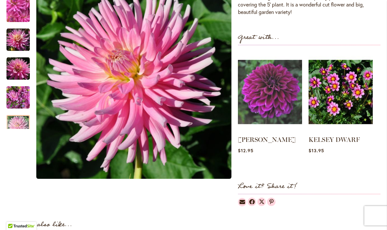
click at [19, 110] on div "HOKEY POKEY" at bounding box center [17, 122] width 23 height 29
click at [19, 125] on div "Next" at bounding box center [18, 124] width 10 height 10
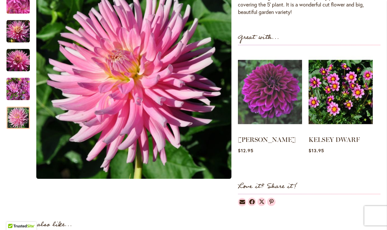
click at [17, 122] on div at bounding box center [17, 118] width 23 height 22
click at [17, 119] on div at bounding box center [17, 118] width 23 height 22
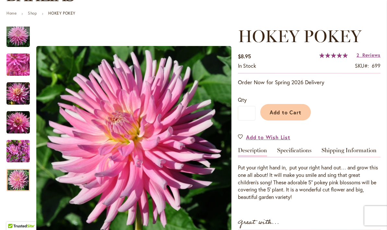
scroll to position [67, 0]
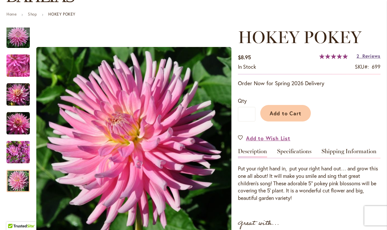
click at [371, 54] on span "Reviews" at bounding box center [371, 56] width 18 height 6
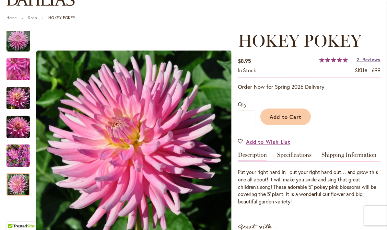
scroll to position [63, 0]
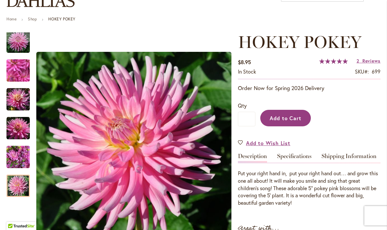
click at [294, 112] on button "Add to Cart" at bounding box center [285, 118] width 51 height 17
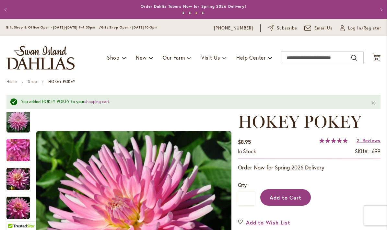
scroll to position [0, 0]
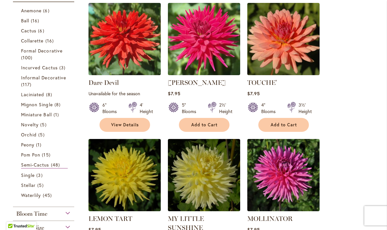
scroll to position [147, 0]
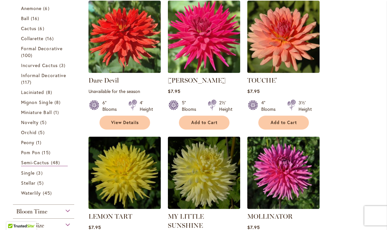
click at [210, 35] on img at bounding box center [204, 37] width 76 height 76
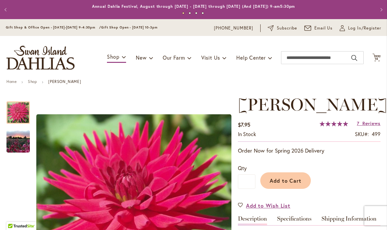
click at [12, 124] on div at bounding box center [17, 112] width 23 height 22
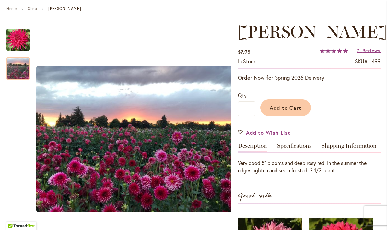
scroll to position [63, 0]
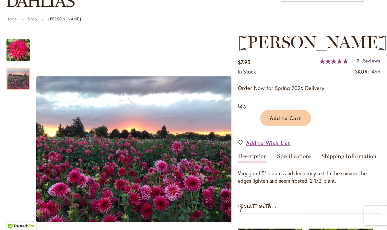
click at [373, 64] on span "Reviews" at bounding box center [371, 61] width 18 height 6
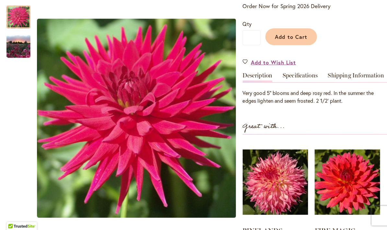
scroll to position [138, 0]
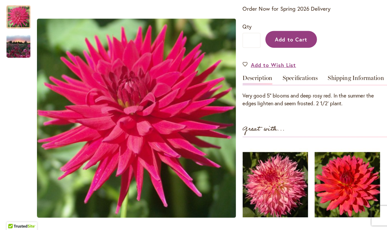
click at [290, 46] on span "Add to Cart" at bounding box center [285, 43] width 32 height 7
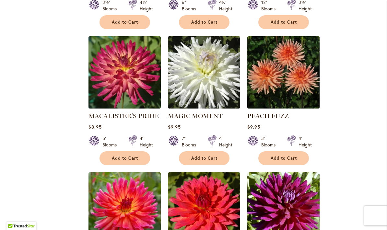
scroll to position [943, 0]
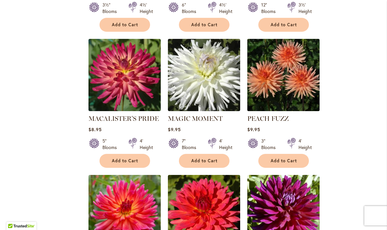
click at [293, 60] on img at bounding box center [283, 75] width 76 height 76
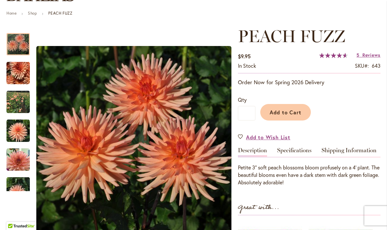
scroll to position [69, 0]
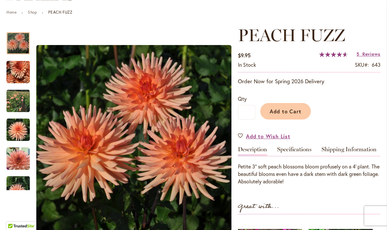
click at [16, 71] on img "PEACH FUZZ" at bounding box center [18, 72] width 47 height 35
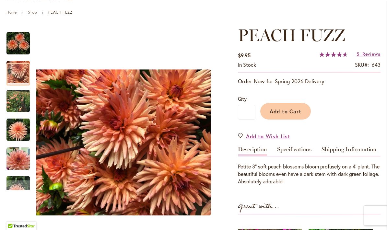
click at [15, 97] on img "PEACH FUZZ" at bounding box center [17, 100] width 23 height 23
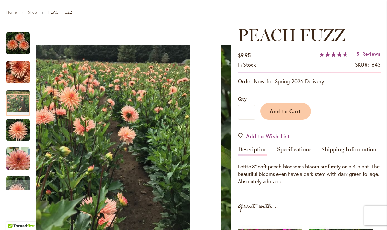
click at [14, 131] on img "PEACH FUZZ" at bounding box center [17, 129] width 23 height 23
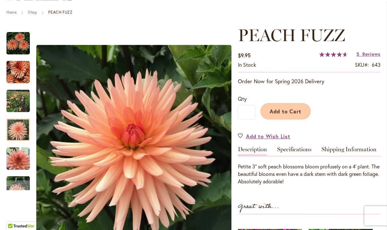
click at [16, 150] on img "PEACH FUZZ" at bounding box center [17, 158] width 23 height 23
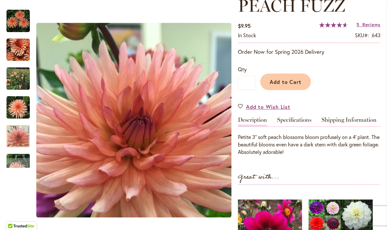
scroll to position [103, 0]
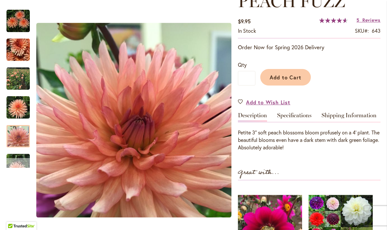
click at [17, 160] on div "Next" at bounding box center [18, 163] width 10 height 10
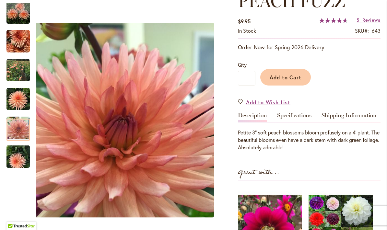
click at [15, 149] on img "PEACH FUZZ" at bounding box center [18, 156] width 47 height 35
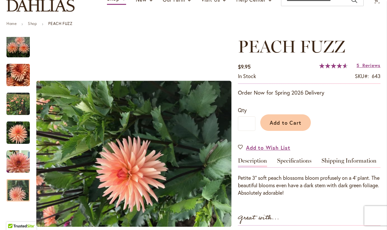
scroll to position [57, 0]
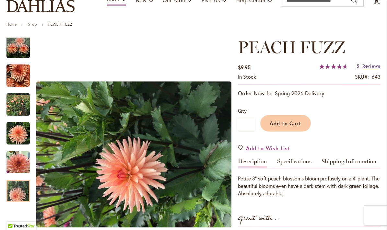
click at [373, 64] on span "Reviews" at bounding box center [371, 66] width 18 height 6
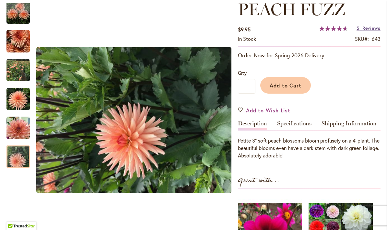
scroll to position [92, 0]
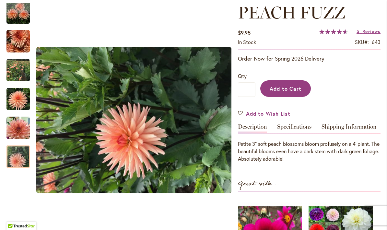
click at [289, 86] on span "Add to Cart" at bounding box center [285, 88] width 32 height 7
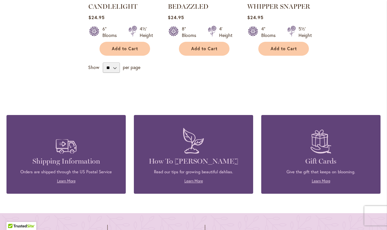
scroll to position [2333, 0]
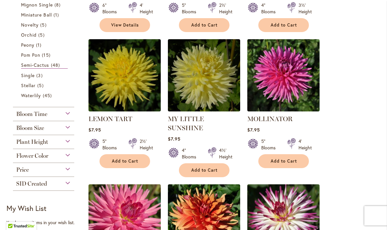
scroll to position [246, 0]
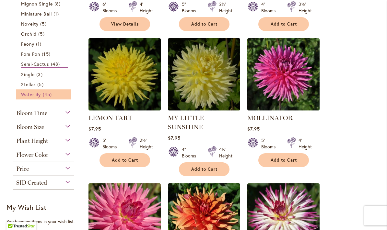
click at [32, 97] on span "Waterlily" at bounding box center [31, 94] width 20 height 6
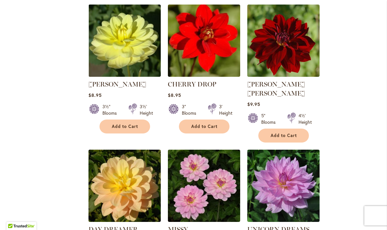
scroll to position [690, 0]
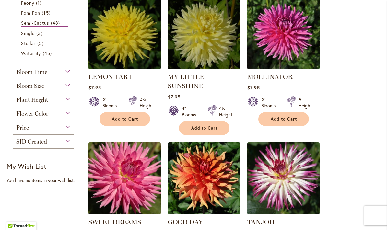
scroll to position [288, 0]
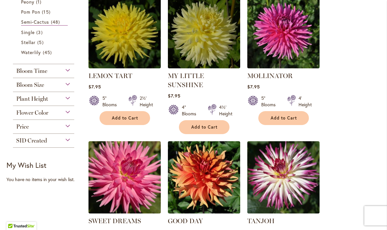
click at [45, 68] on div "Bloom Time" at bounding box center [43, 69] width 61 height 10
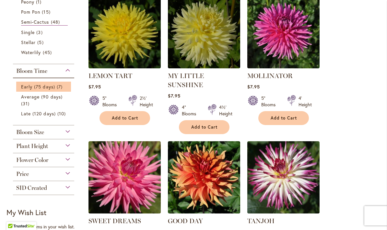
click at [44, 83] on li "Early (75 days) 7 items" at bounding box center [43, 87] width 55 height 10
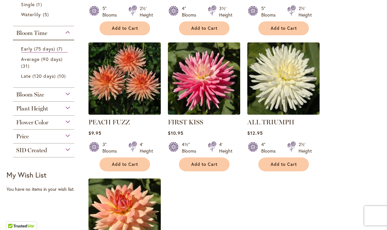
scroll to position [238, 0]
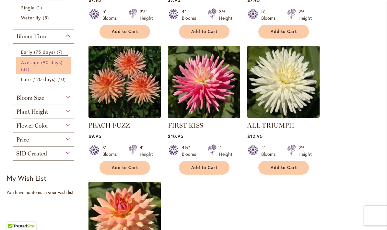
click at [29, 64] on span "Average (90 days)" at bounding box center [41, 62] width 41 height 6
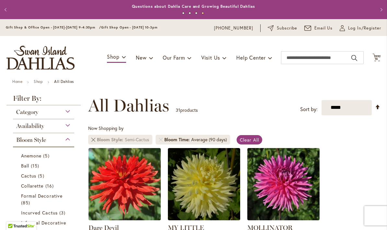
click at [94, 139] on link "Remove Bloom Style Semi-Cactus" at bounding box center [93, 140] width 4 height 4
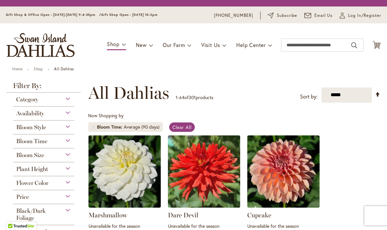
scroll to position [120, 0]
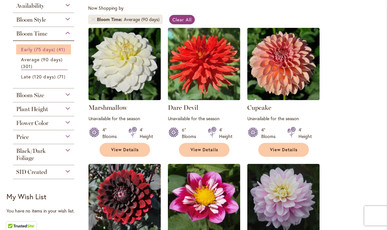
click at [42, 51] on span "Early (75 days)" at bounding box center [38, 49] width 34 height 6
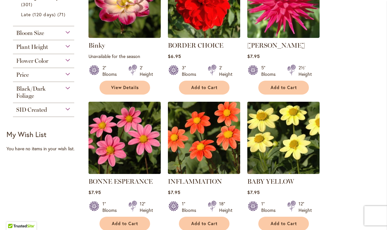
scroll to position [183, 0]
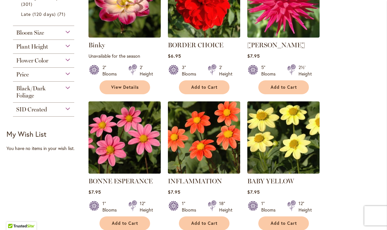
click at [51, 50] on div "Plant Height" at bounding box center [43, 45] width 61 height 10
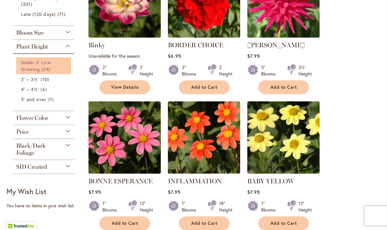
click at [35, 72] on span "Under 3' Low Growing" at bounding box center [36, 65] width 30 height 13
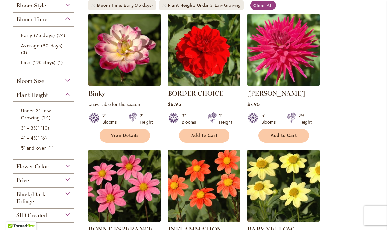
scroll to position [135, 0]
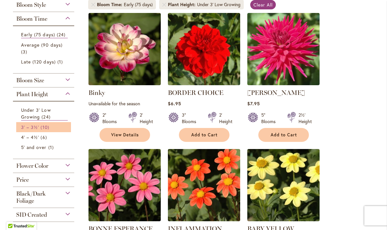
click at [36, 130] on span "3' – 3½'" at bounding box center [30, 127] width 18 height 6
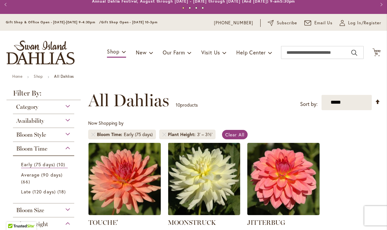
scroll to position [6, 0]
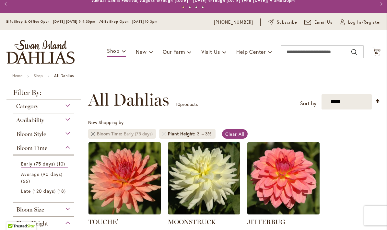
click at [91, 133] on link "Remove Bloom Time Early (75 days)" at bounding box center [93, 134] width 4 height 4
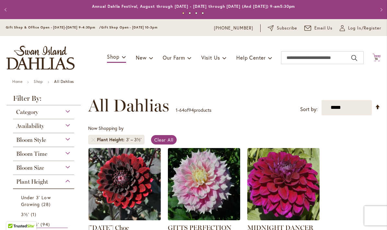
click at [377, 54] on icon "Cart .cls-1 { fill: #231f20; }" at bounding box center [376, 57] width 8 height 8
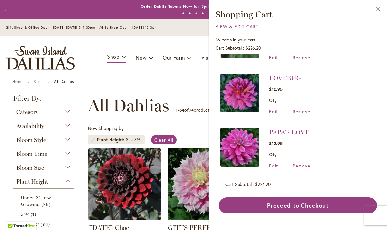
scroll to position [307, 0]
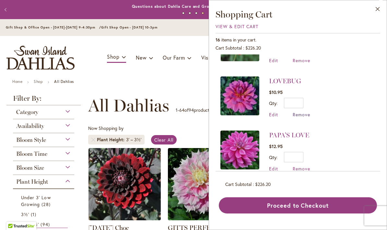
click at [304, 111] on span "Remove" at bounding box center [300, 114] width 17 height 6
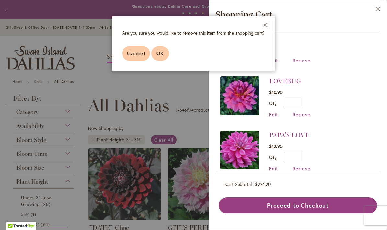
click at [165, 54] on button "OK" at bounding box center [159, 53] width 17 height 15
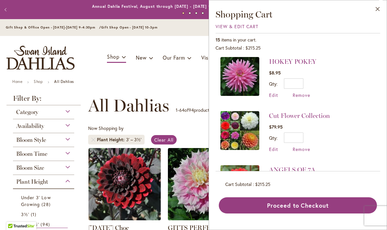
scroll to position [107, 0]
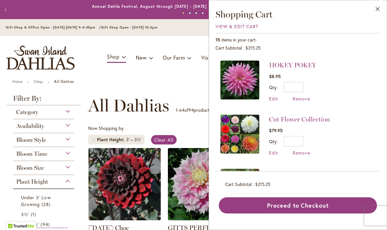
click at [245, 134] on img at bounding box center [239, 134] width 39 height 39
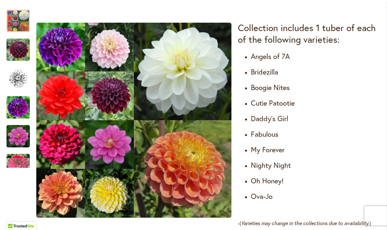
scroll to position [385, 0]
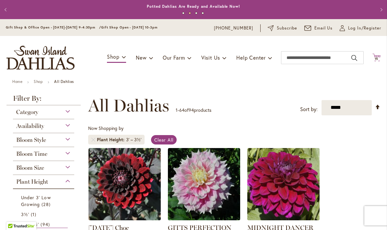
click at [378, 54] on icon "Cart .cls-1 { fill: #231f20; }" at bounding box center [376, 57] width 8 height 8
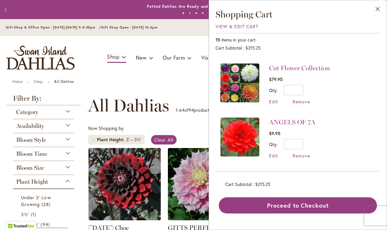
scroll to position [160, 0]
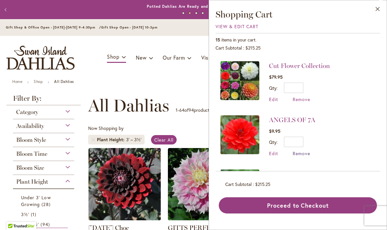
click at [306, 150] on span "Remove" at bounding box center [300, 153] width 17 height 6
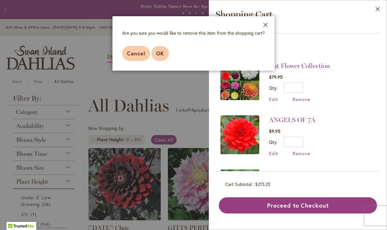
click at [165, 54] on button "OK" at bounding box center [159, 53] width 17 height 15
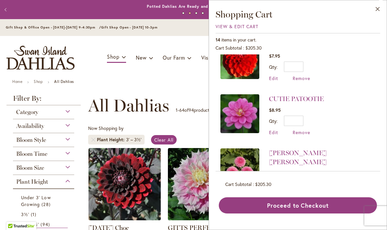
scroll to position [560, 0]
click at [306, 130] on span "Remove" at bounding box center [300, 133] width 17 height 6
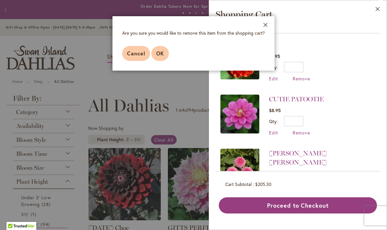
click at [165, 55] on button "OK" at bounding box center [159, 53] width 17 height 15
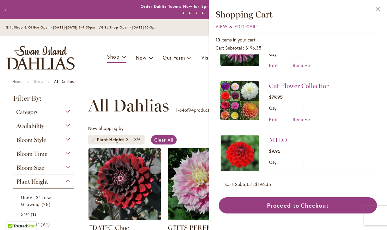
scroll to position [141, 0]
click at [313, 85] on link "Cut Flower Collection" at bounding box center [299, 86] width 61 height 8
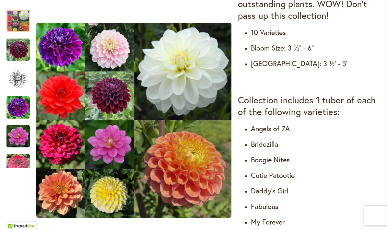
scroll to position [307, 0]
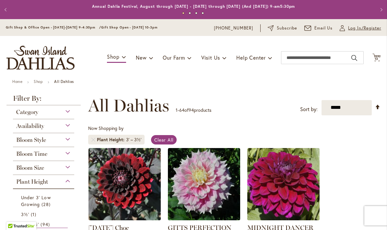
click at [369, 30] on span "Log In/Register" at bounding box center [364, 28] width 33 height 6
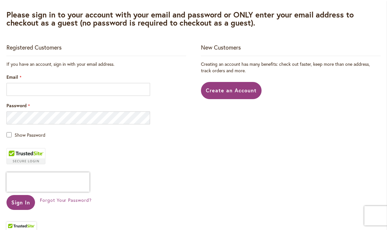
scroll to position [105, 0]
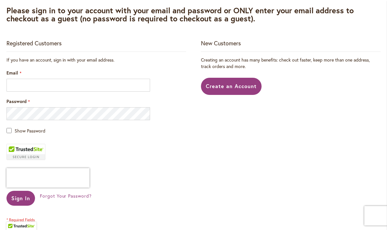
click at [67, 77] on div "Email" at bounding box center [95, 81] width 179 height 22
click at [65, 75] on div "Email" at bounding box center [95, 81] width 179 height 22
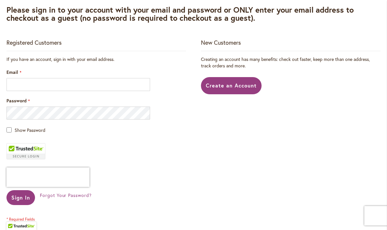
scroll to position [105, 0]
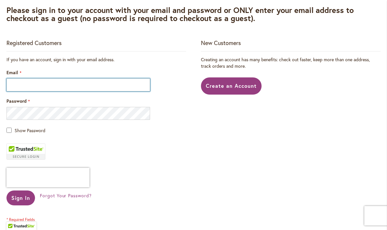
click at [115, 87] on input "Email" at bounding box center [77, 84] width 143 height 13
type input "**********"
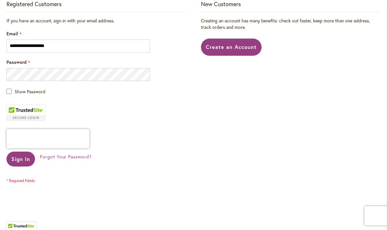
scroll to position [144, 0]
click at [15, 155] on span "Sign In" at bounding box center [20, 158] width 19 height 7
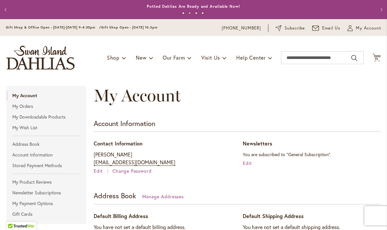
scroll to position [2, 0]
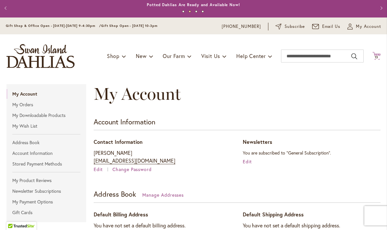
click at [379, 55] on icon "Cart .cls-1 { fill: #231f20; }" at bounding box center [376, 56] width 8 height 8
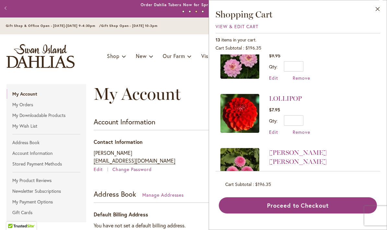
scroll to position [506, 0]
click at [378, 13] on button "Close" at bounding box center [378, 10] width 18 height 20
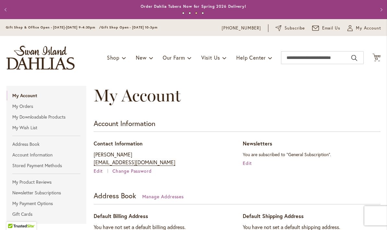
scroll to position [0, 0]
click at [370, 28] on span "My Account" at bounding box center [368, 28] width 25 height 6
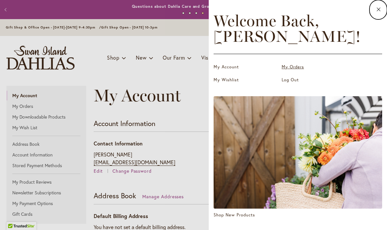
click at [290, 70] on link "My Orders" at bounding box center [313, 67] width 65 height 6
